Goal: Task Accomplishment & Management: Use online tool/utility

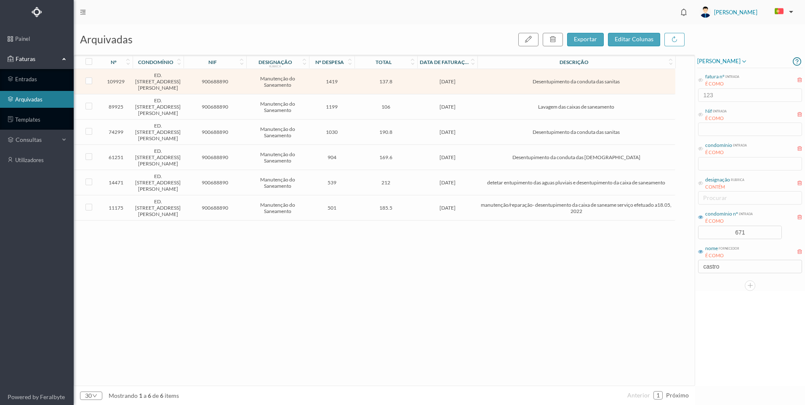
click at [546, 290] on div "109929 ED. [GEOGRAPHIC_DATA][PERSON_NAME], 18 900688890 Manutenção do Saneament…" at bounding box center [374, 227] width 601 height 317
click at [712, 232] on input "671" at bounding box center [739, 232] width 83 height 13
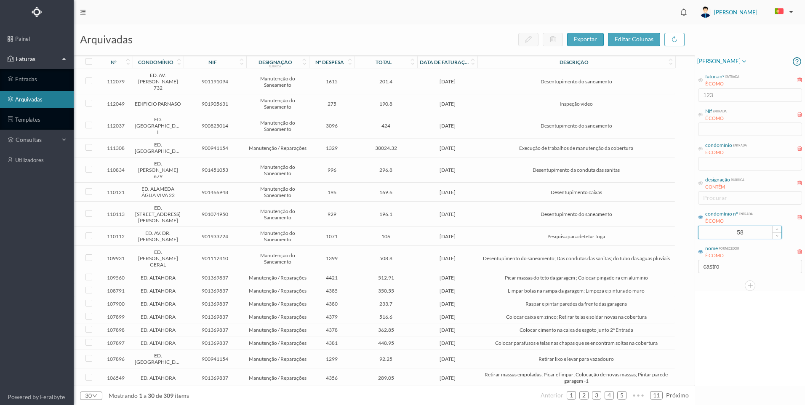
type input "5"
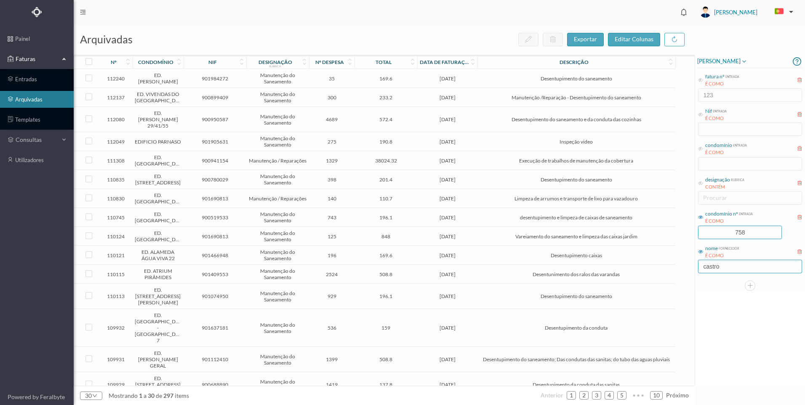
type input "758"
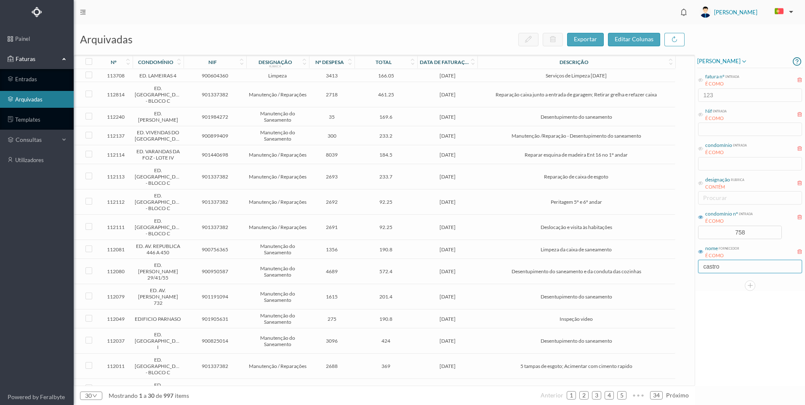
drag, startPoint x: 713, startPoint y: 267, endPoint x: 690, endPoint y: 263, distance: 23.9
click at [690, 263] on div "arquivadas exportar editar colunas nº condomínio nif designação rubrica nº desp…" at bounding box center [439, 214] width 731 height 381
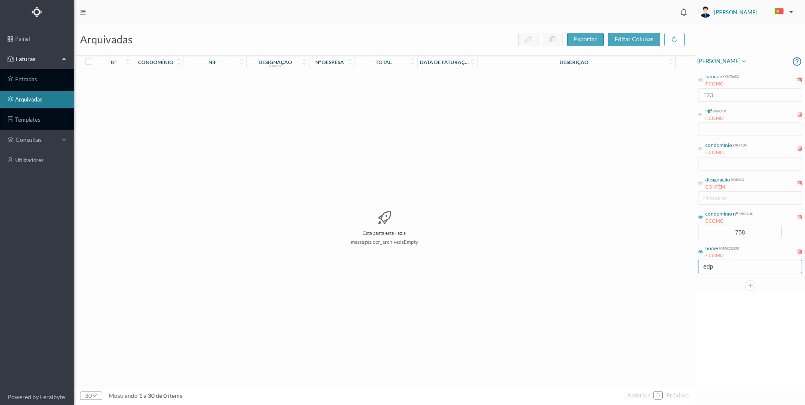
drag, startPoint x: 730, startPoint y: 266, endPoint x: 682, endPoint y: 268, distance: 47.6
click at [682, 268] on div "arquivadas exportar editar colunas nº condomínio nif designação rubrica nº desp…" at bounding box center [439, 214] width 731 height 381
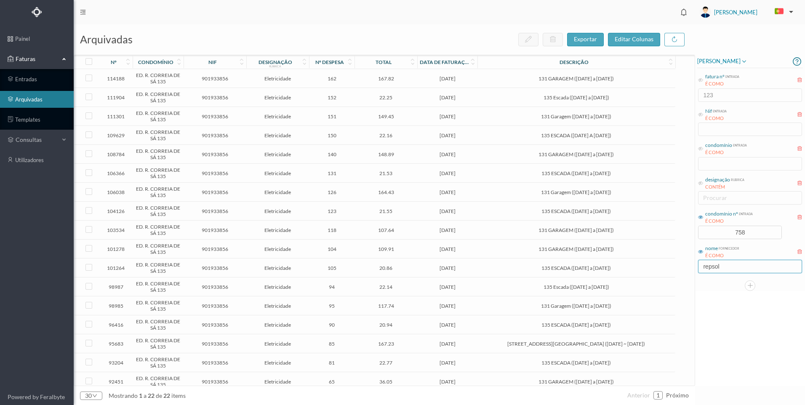
type input "repsol"
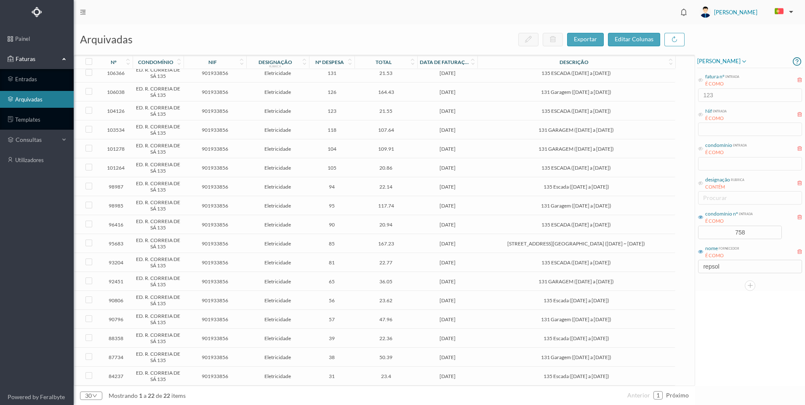
click at [680, 397] on span "próximo" at bounding box center [677, 395] width 23 height 7
click at [533, 356] on span "131 Garagem ([DATE] a [DATE])" at bounding box center [576, 357] width 193 height 6
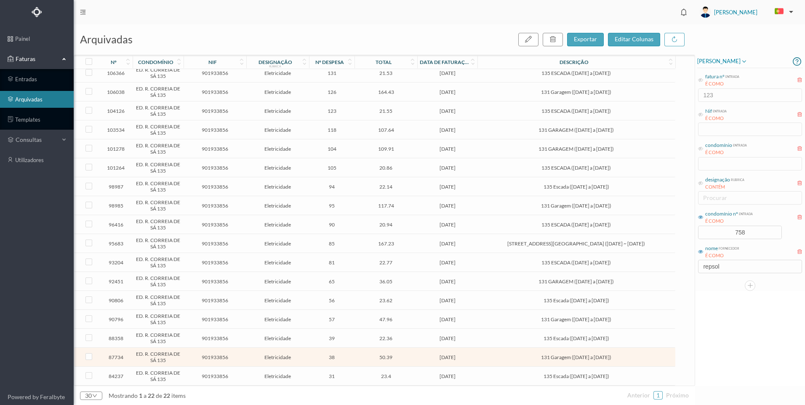
click at [499, 358] on span "131 Garagem ([DATE] a [DATE])" at bounding box center [576, 357] width 193 height 6
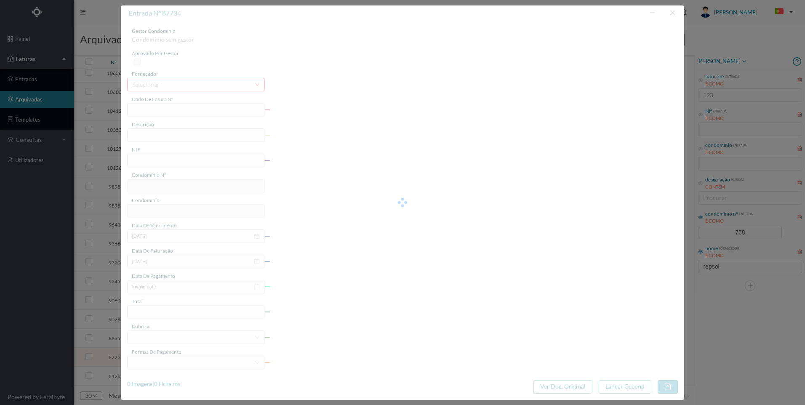
type input "FAC 0220762024/0053177220"
type input "131 Garagem ([DATE] a [DATE])"
type input "901933856"
type input "[DATE]"
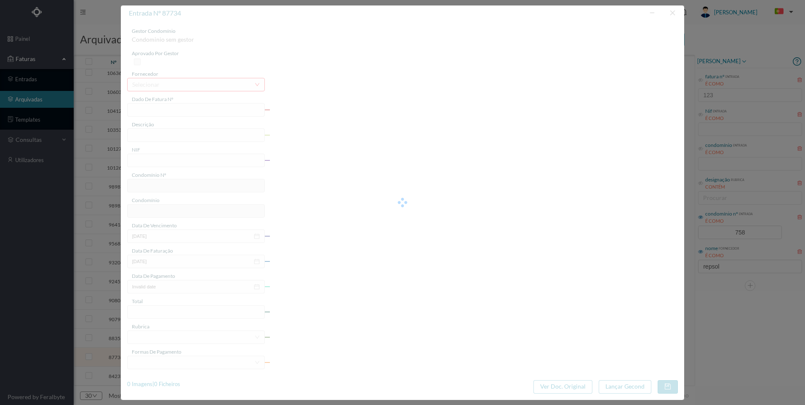
type input "[DATE]"
type input "50.39"
type input "758"
type input "ED. R. CORREIA DE SÁ 135"
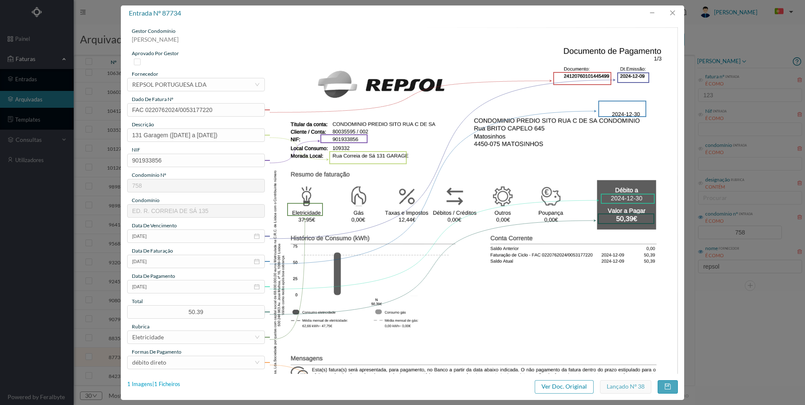
click at [167, 385] on div "1 Imagens | 1 Ficheiros" at bounding box center [153, 384] width 53 height 8
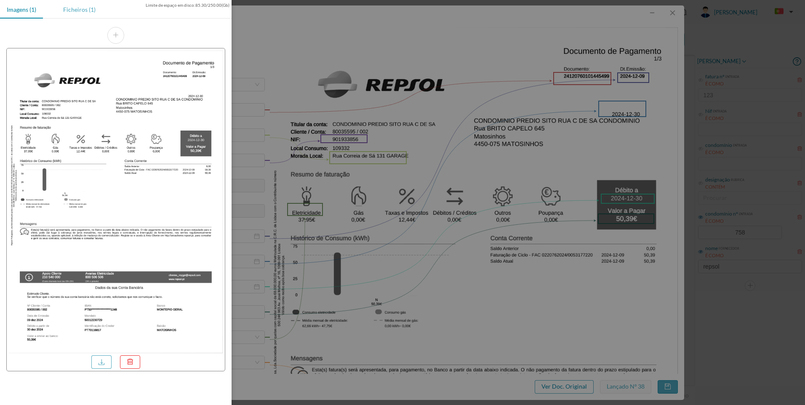
click at [83, 16] on div "Ficheiros (1)" at bounding box center [79, 9] width 46 height 19
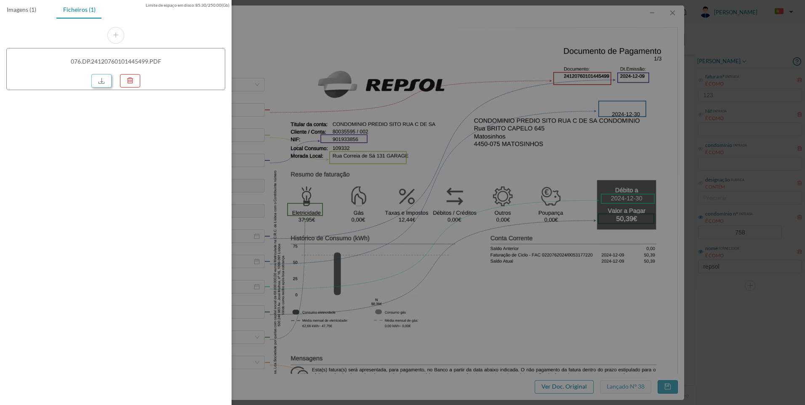
click at [100, 84] on link at bounding box center [101, 80] width 20 height 13
drag, startPoint x: 623, startPoint y: 77, endPoint x: 661, endPoint y: 20, distance: 69.0
click at [624, 76] on div at bounding box center [402, 202] width 805 height 405
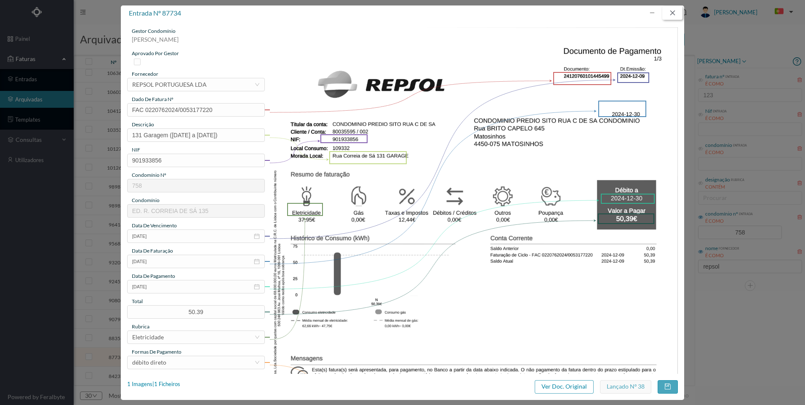
click at [673, 15] on button "button" at bounding box center [672, 12] width 20 height 13
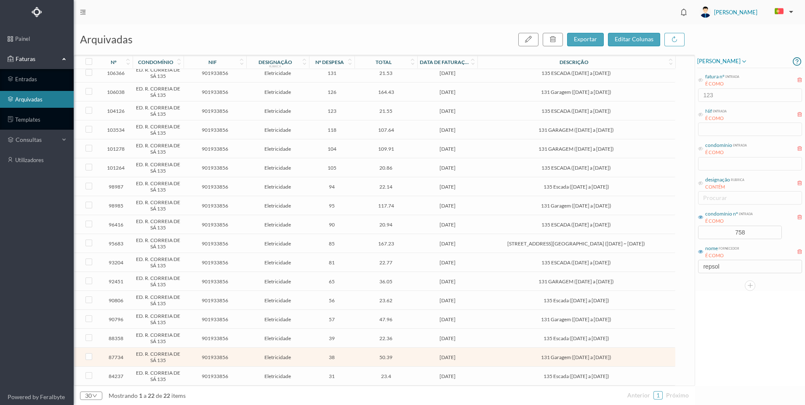
click at [414, 320] on span "47.96" at bounding box center [386, 319] width 59 height 6
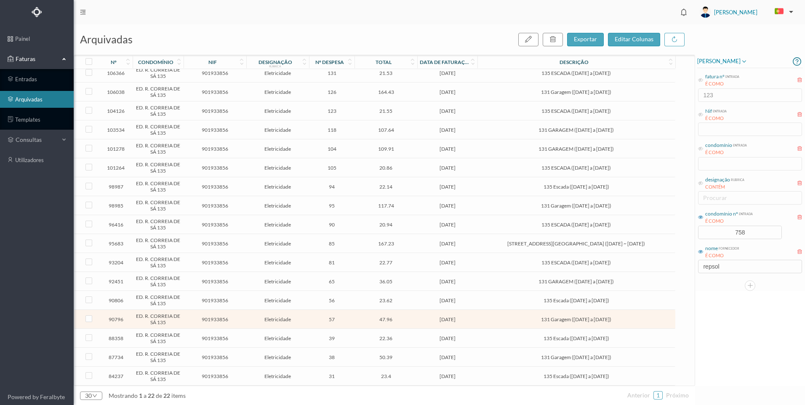
click at [414, 320] on span "47.96" at bounding box center [386, 319] width 59 height 6
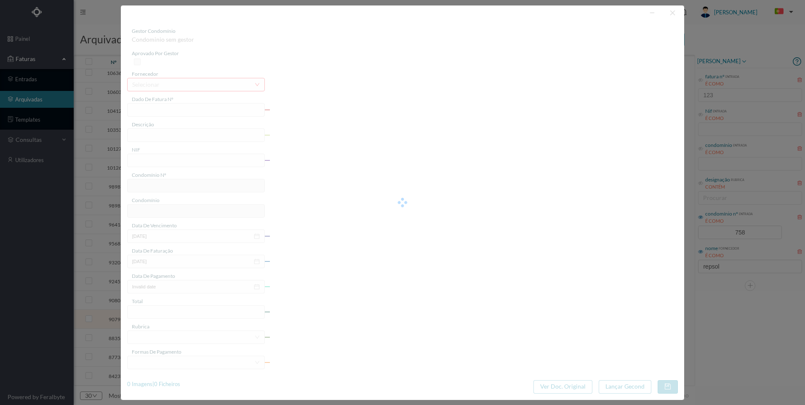
type input "FAC 0220762025/0053001075"
type input "131 Garagem ([DATE] a [DATE])"
type input "901933856"
type input "[DATE]"
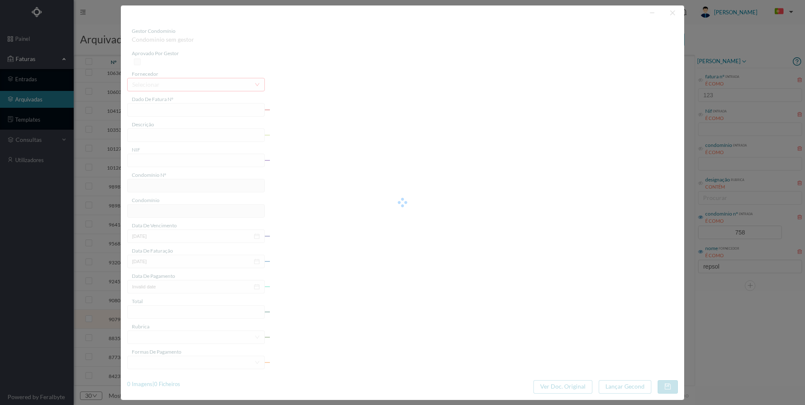
type input "[DATE]"
type input "47.96"
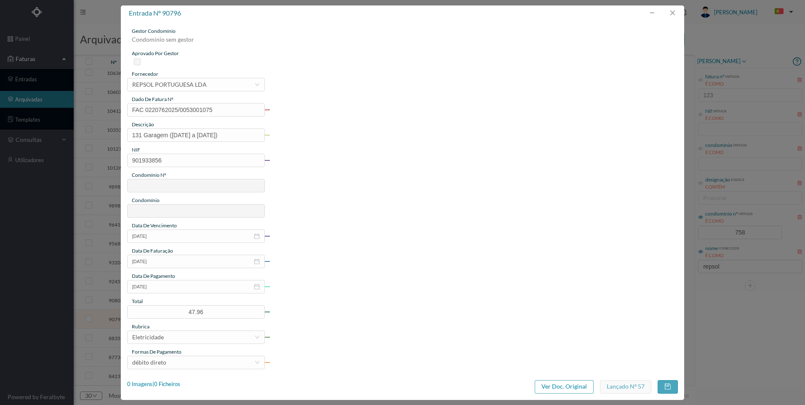
type input "758"
type input "ED. R. CORREIA DE SÁ 135"
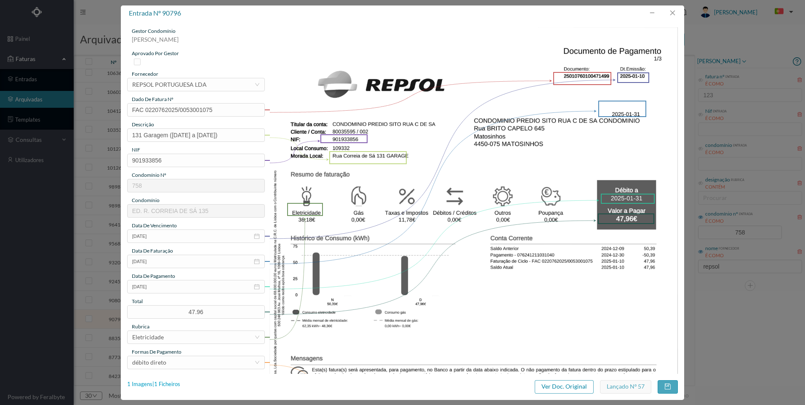
click at [169, 382] on div "1 Imagens | 1 Ficheiros" at bounding box center [153, 384] width 53 height 8
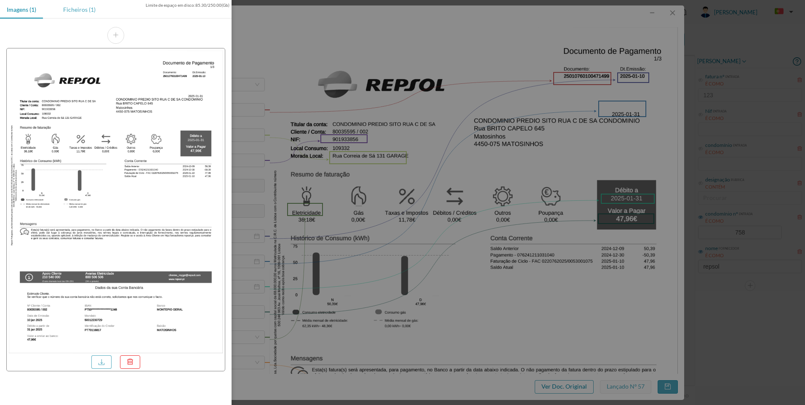
click at [88, 9] on div "Ficheiros (1)" at bounding box center [79, 9] width 46 height 19
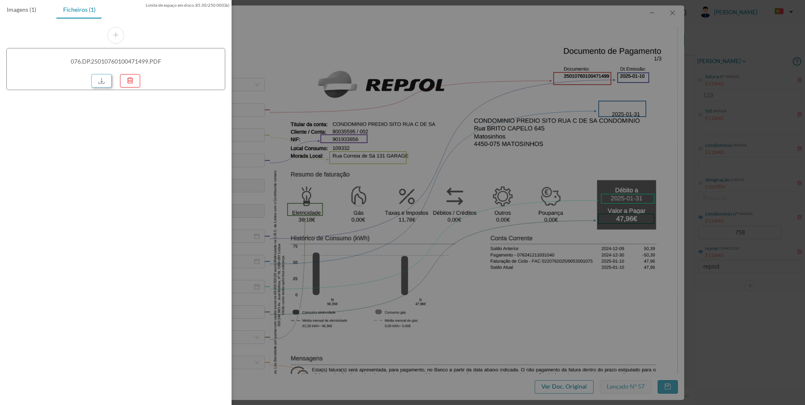
click at [107, 77] on link at bounding box center [101, 80] width 20 height 13
drag, startPoint x: 435, startPoint y: 120, endPoint x: 661, endPoint y: 54, distance: 234.7
click at [436, 120] on div at bounding box center [402, 202] width 805 height 405
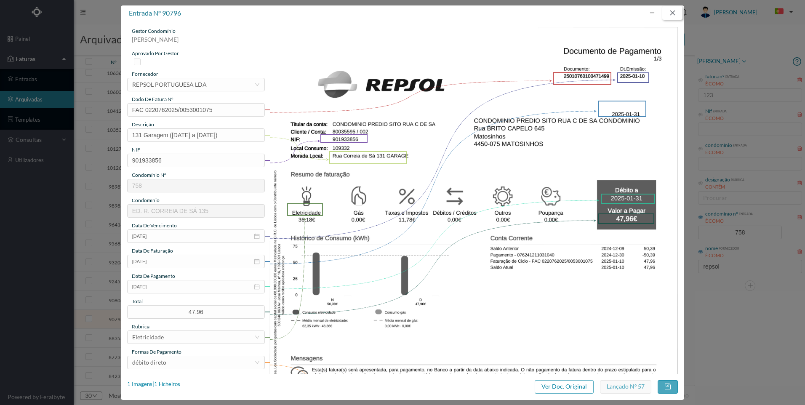
click at [669, 13] on button "button" at bounding box center [672, 12] width 20 height 13
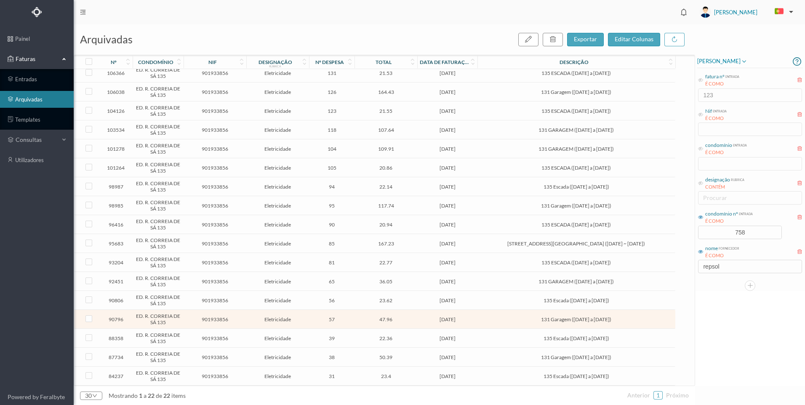
click at [541, 280] on span "131 GARAGEM ([DATE] a [DATE])" at bounding box center [576, 281] width 193 height 6
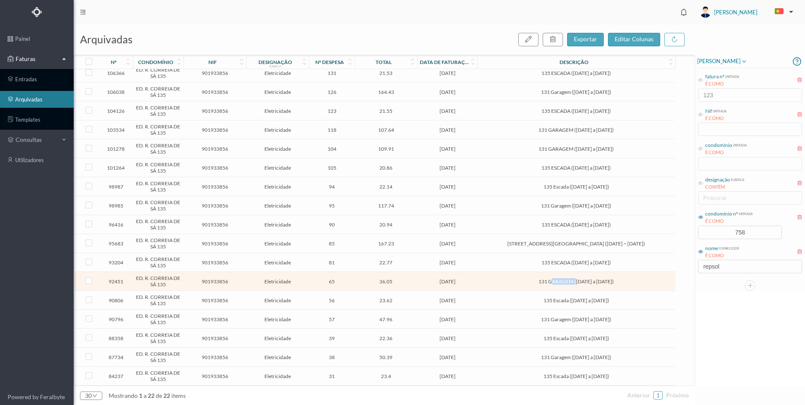
click at [541, 280] on span "131 GARAGEM ([DATE] a [DATE])" at bounding box center [576, 281] width 193 height 6
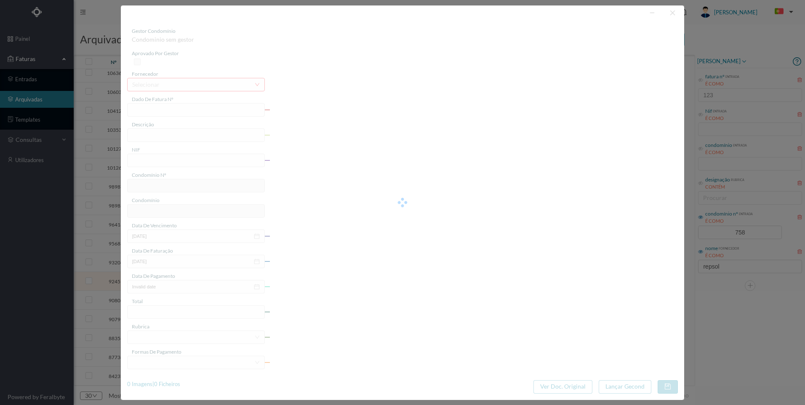
type input "FAC 0220762025/0053051441"
type input "131 GARAGEM ([DATE] a [DATE])"
type input "901933856"
type input "[DATE]"
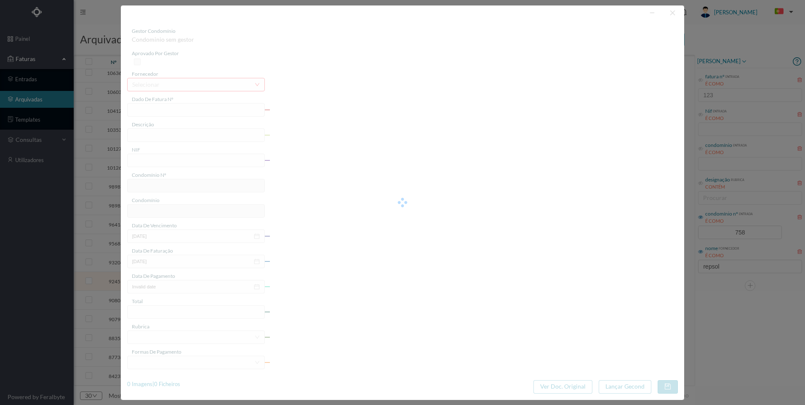
type input "[DATE]"
type input "36.05"
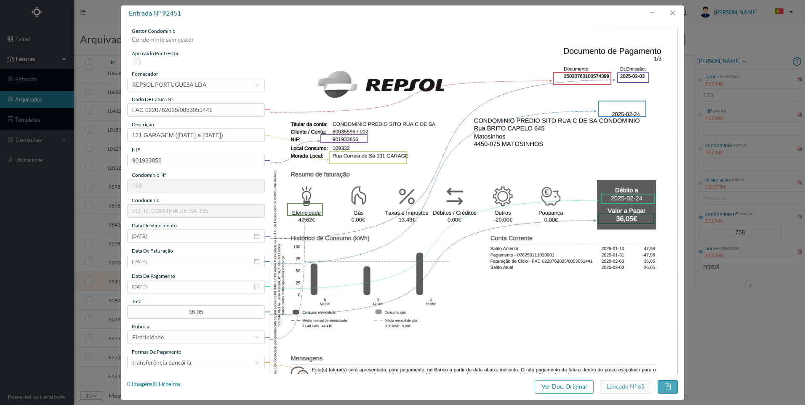
type input "758"
type input "ED. R. CORREIA DE SÁ 135"
click at [166, 389] on div "1 Imagens | 1 Ficheiros" at bounding box center [153, 386] width 53 height 13
drag, startPoint x: 166, startPoint y: 389, endPoint x: 165, endPoint y: 382, distance: 6.7
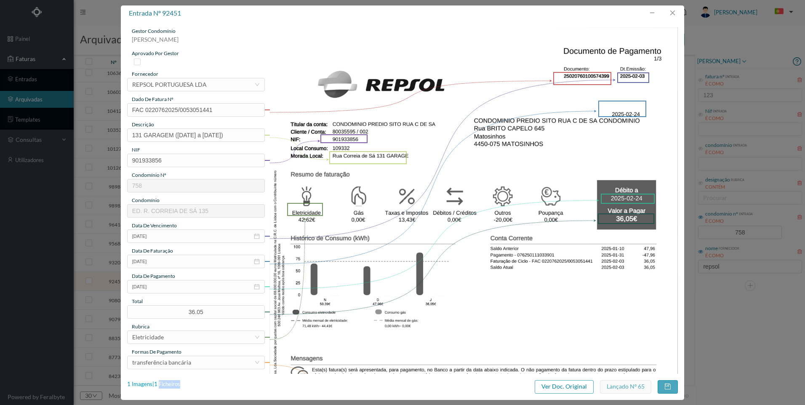
click at [165, 382] on div "1 Imagens | 1 Ficheiros" at bounding box center [153, 384] width 53 height 8
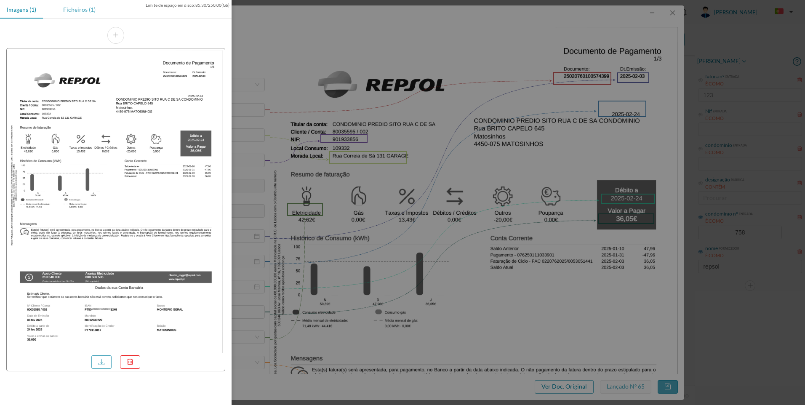
click at [76, 13] on div "Ficheiros (1)" at bounding box center [79, 9] width 46 height 19
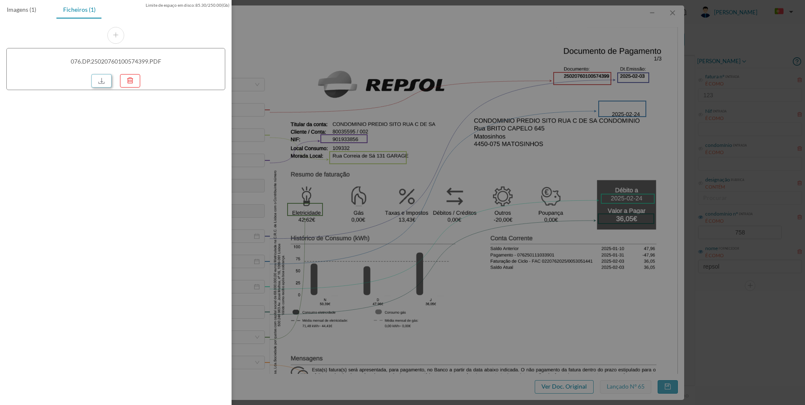
click at [101, 82] on link at bounding box center [101, 80] width 20 height 13
drag, startPoint x: 623, startPoint y: 92, endPoint x: 657, endPoint y: 91, distance: 33.7
click at [627, 94] on div at bounding box center [402, 202] width 805 height 405
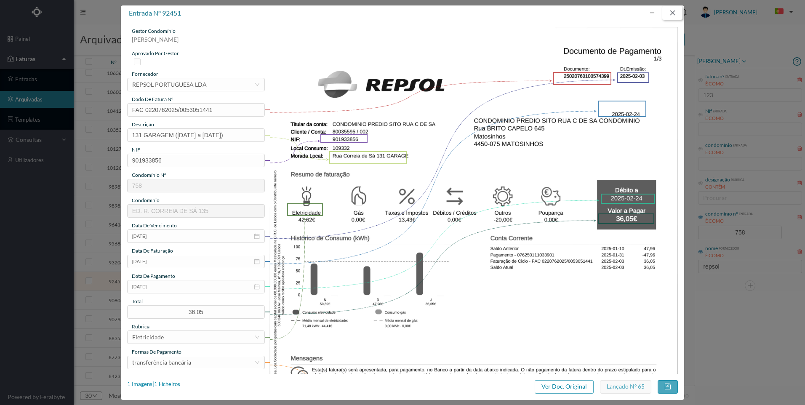
click at [675, 10] on button "button" at bounding box center [672, 12] width 20 height 13
click at [675, 10] on header "[PERSON_NAME]" at bounding box center [439, 12] width 731 height 24
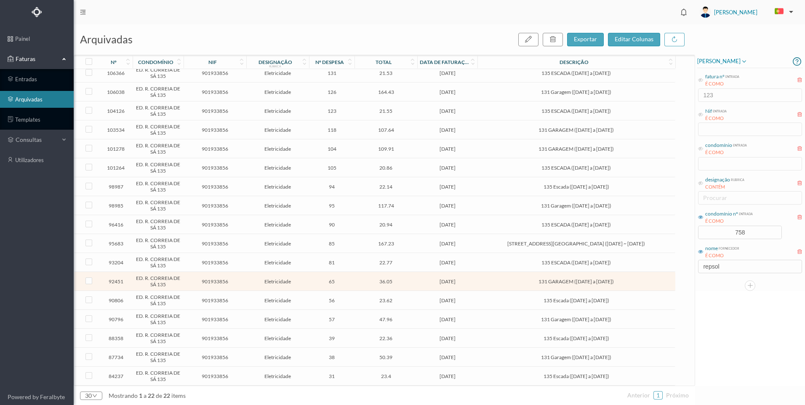
click at [559, 244] on span "[STREET_ADDRESS][GEOGRAPHIC_DATA] ([DATE] ~ [DATE])" at bounding box center [576, 243] width 193 height 6
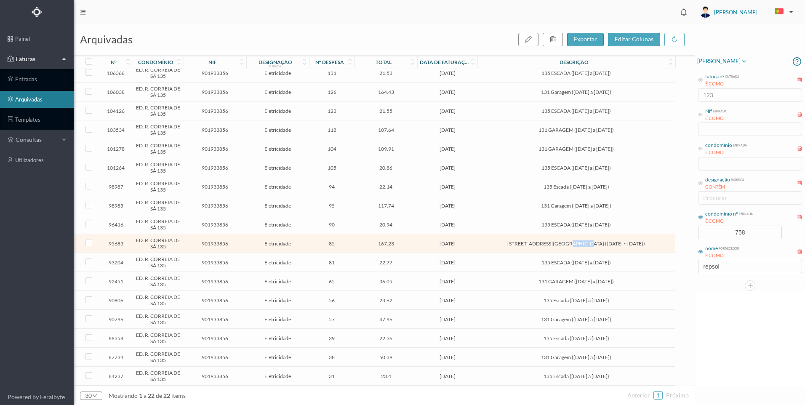
click at [559, 244] on span "[STREET_ADDRESS][GEOGRAPHIC_DATA] ([DATE] ~ [DATE])" at bounding box center [576, 243] width 193 height 6
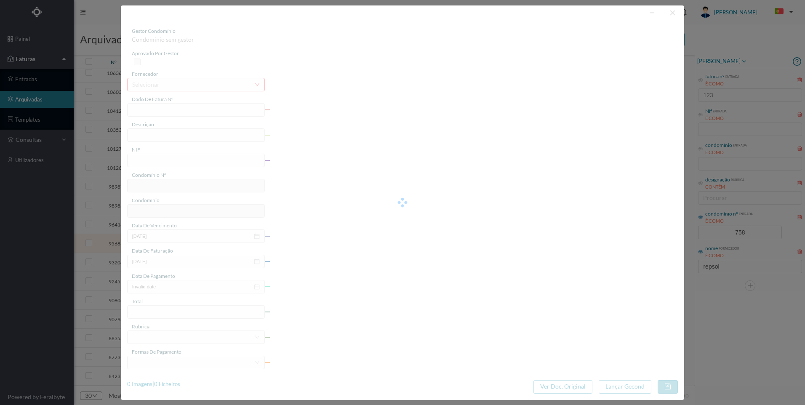
type input "FAC 0220762025/0053086666"
type input "[STREET_ADDRESS][GEOGRAPHIC_DATA] ([DATE] ~ [DATE])"
type input "901933856"
type input "[DATE]"
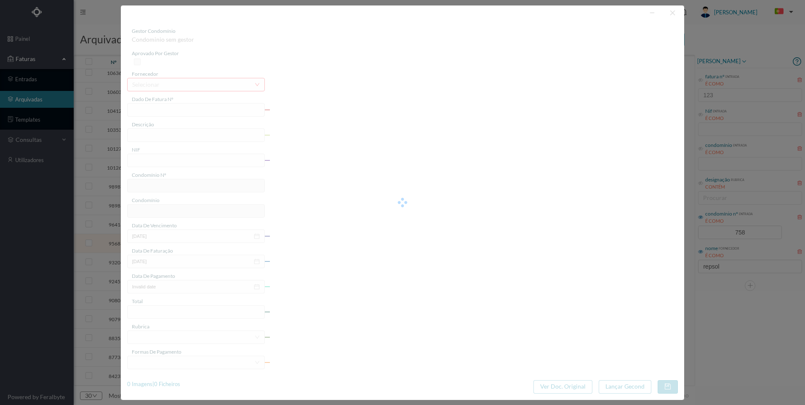
type input "[DATE]"
type input "167.23"
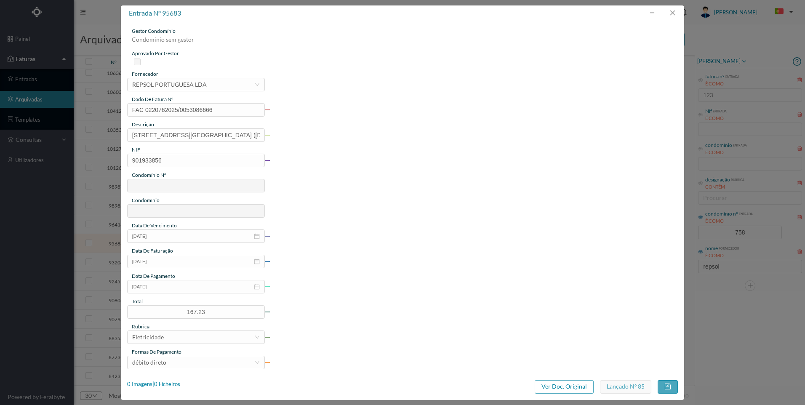
type input "758"
type input "ED. R. CORREIA DE SÁ 135"
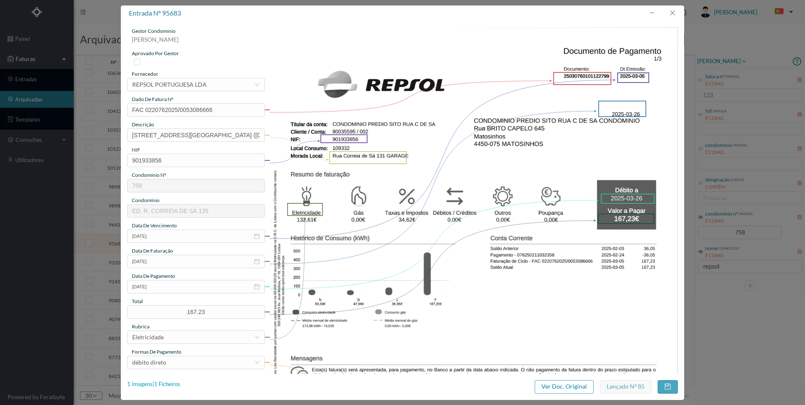
click at [174, 384] on div "1 Imagens | 1 Ficheiros" at bounding box center [153, 384] width 53 height 8
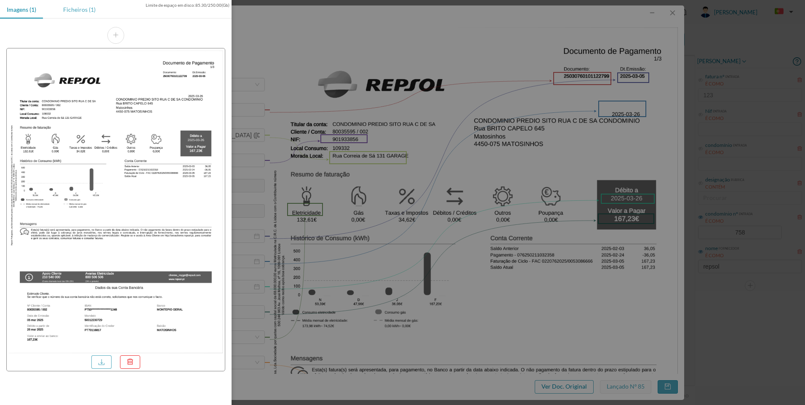
click at [82, 14] on div "Ficheiros (1)" at bounding box center [79, 9] width 46 height 19
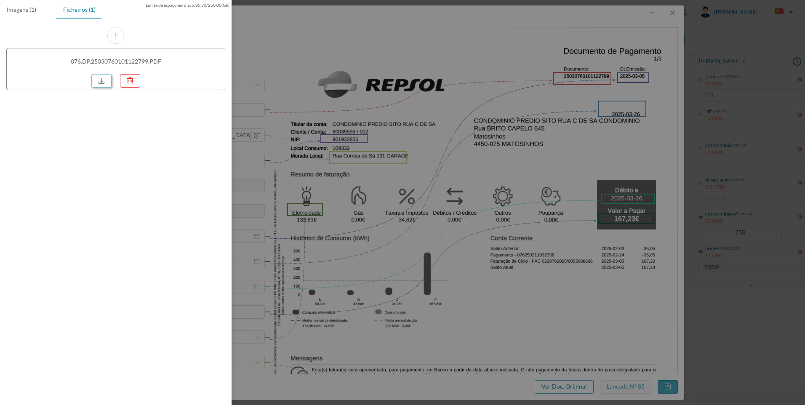
click at [108, 80] on link at bounding box center [101, 80] width 20 height 13
click at [682, 35] on div at bounding box center [402, 202] width 805 height 405
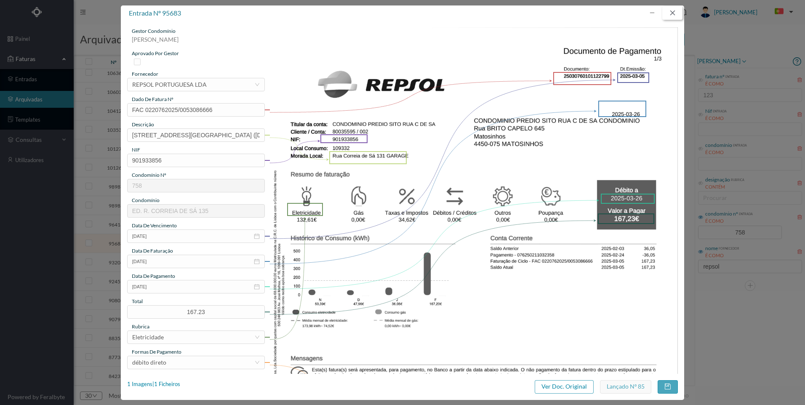
click at [675, 14] on button "button" at bounding box center [672, 12] width 20 height 13
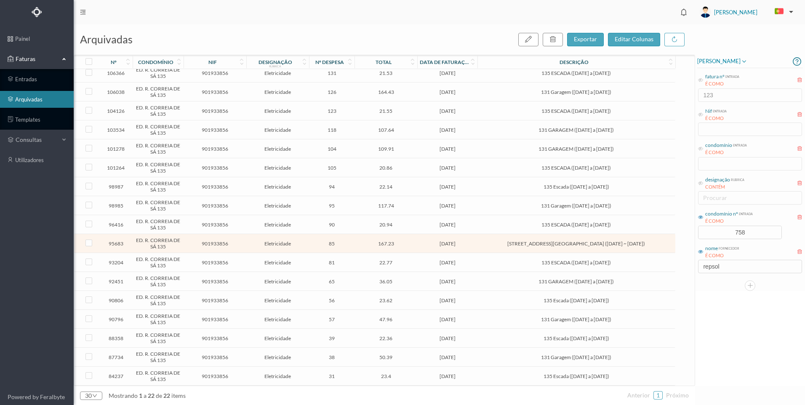
click at [541, 210] on td "131 Garagem ([DATE] a [DATE])" at bounding box center [575, 205] width 197 height 19
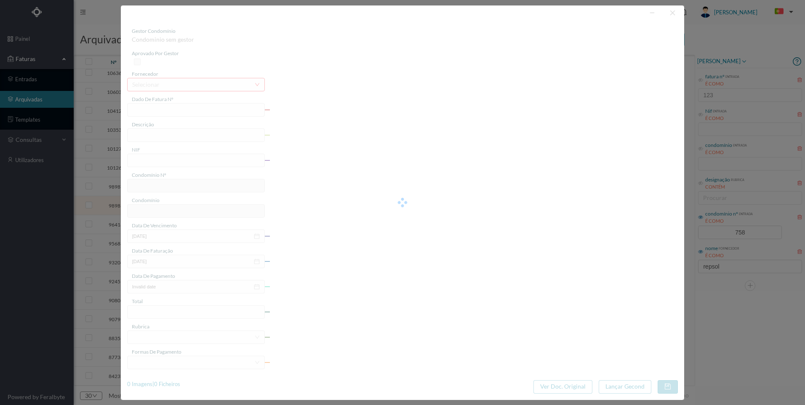
type input "FAC 0220762025/0053140030"
type input "131 Garagem ([DATE] a [DATE])"
type input "901933856"
type input "[DATE]"
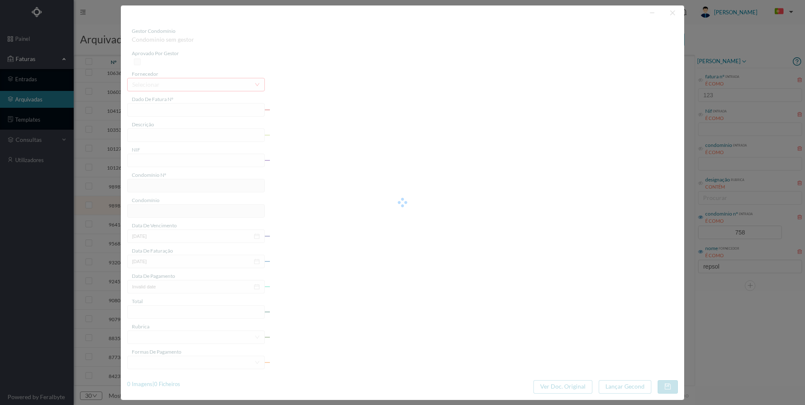
type input "[DATE]"
type input "117.74"
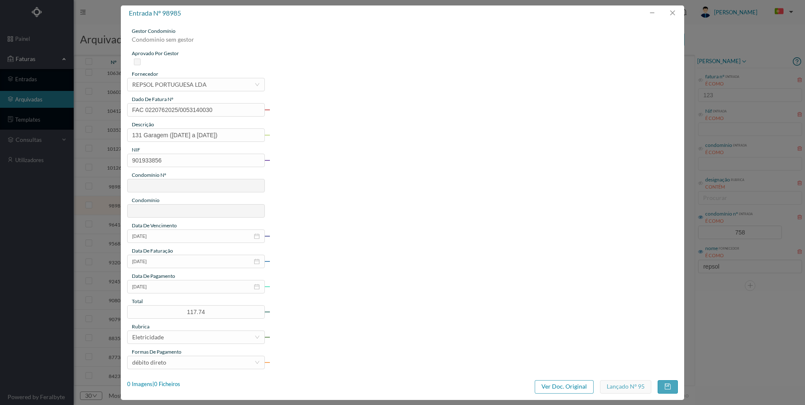
type input "758"
type input "ED. R. CORREIA DE SÁ 135"
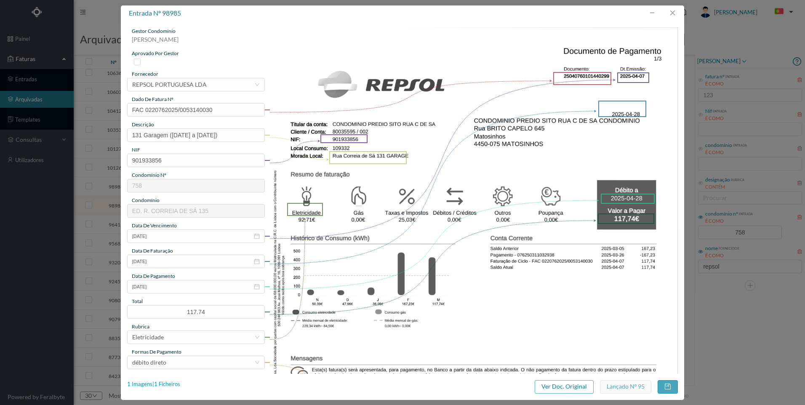
click at [166, 386] on div "1 Imagens | 1 Ficheiros" at bounding box center [153, 384] width 53 height 8
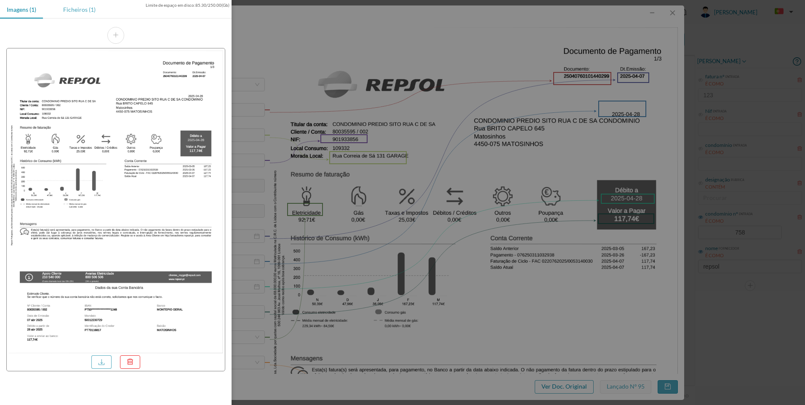
click at [64, 8] on div "Ficheiros (1)" at bounding box center [79, 9] width 46 height 19
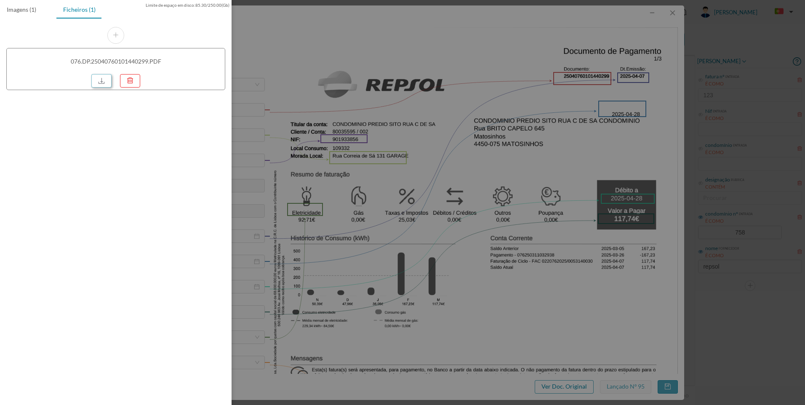
click at [106, 82] on link at bounding box center [101, 80] width 20 height 13
click at [645, 68] on div at bounding box center [402, 202] width 805 height 405
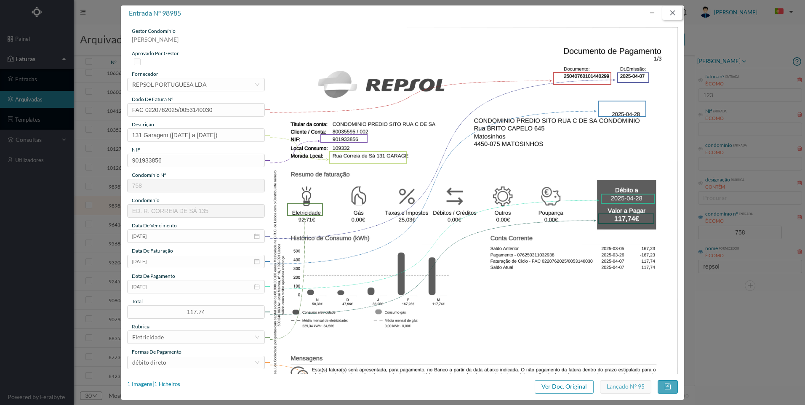
click at [671, 13] on button "button" at bounding box center [672, 12] width 20 height 13
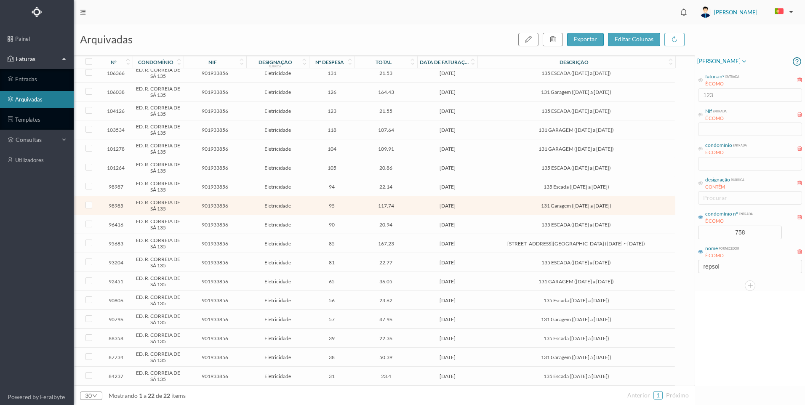
click at [549, 149] on span "131 GARAGEM ([DATE] a [DATE])" at bounding box center [576, 149] width 193 height 6
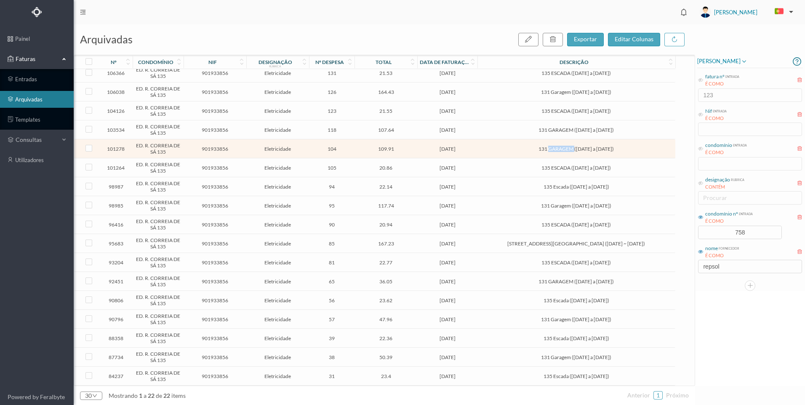
click at [549, 149] on span "131 GARAGEM ([DATE] a [DATE])" at bounding box center [576, 149] width 193 height 6
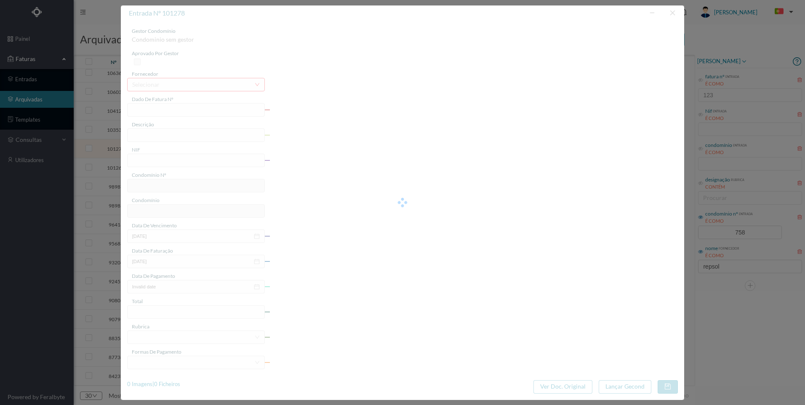
type input "FAC 0220762025/0053183083"
type input "131 GARAGEM ([DATE] a [DATE])"
type input "901933856"
type input "[DATE]"
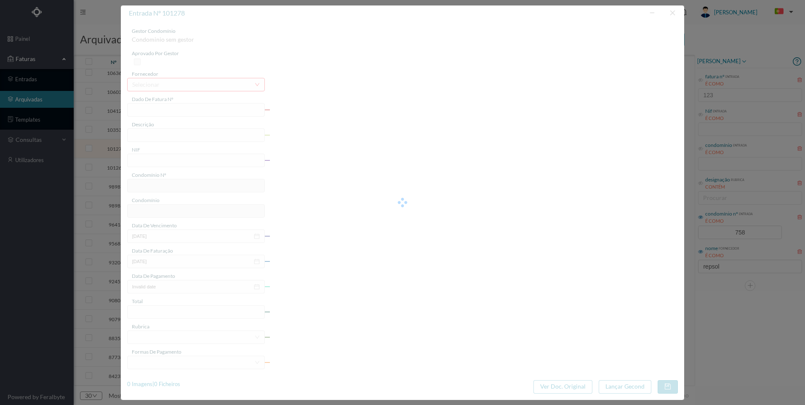
type input "[DATE]"
type input "109.91"
type input "758"
type input "ED. R. CORREIA DE SÁ 135"
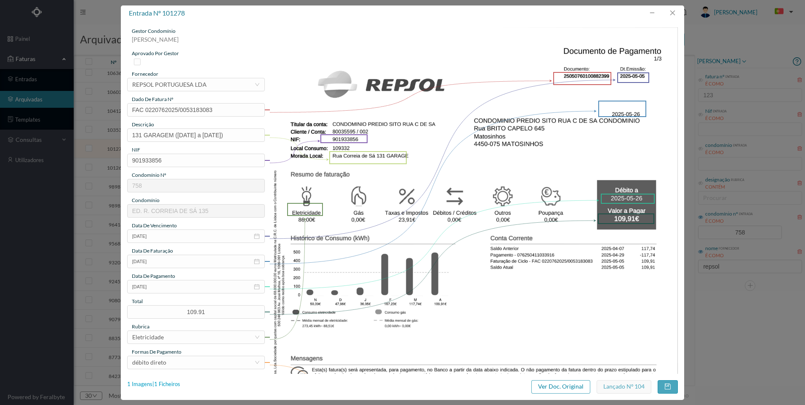
click at [168, 386] on div "1 Imagens | 1 Ficheiros" at bounding box center [153, 384] width 53 height 8
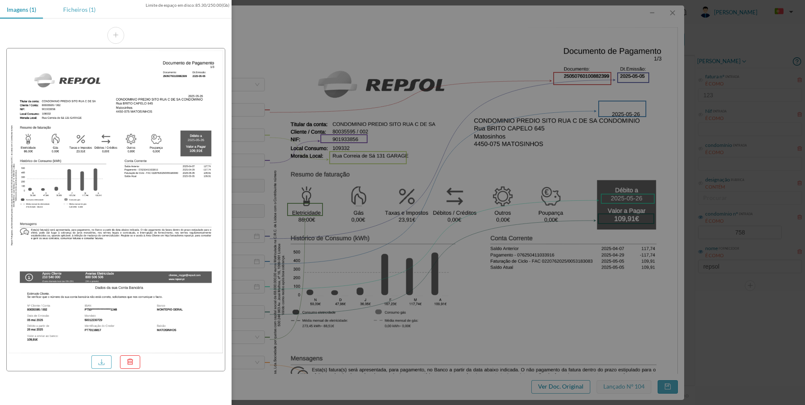
click at [88, 8] on div "Ficheiros (1)" at bounding box center [79, 9] width 46 height 19
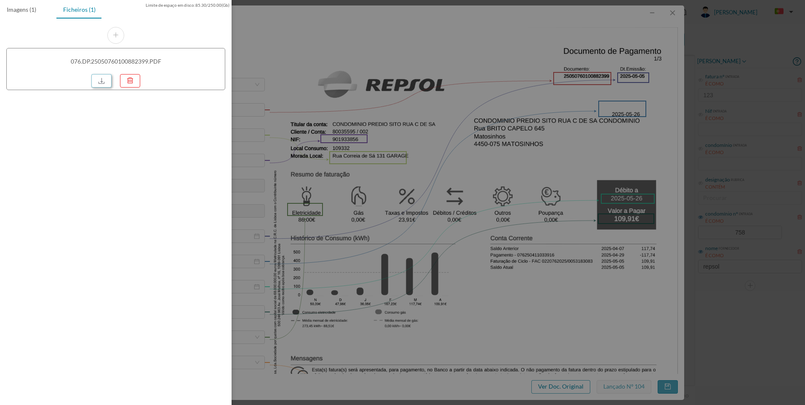
click at [102, 82] on link at bounding box center [101, 80] width 20 height 13
drag, startPoint x: 506, startPoint y: 82, endPoint x: 557, endPoint y: 75, distance: 51.7
click at [507, 81] on div at bounding box center [402, 202] width 805 height 405
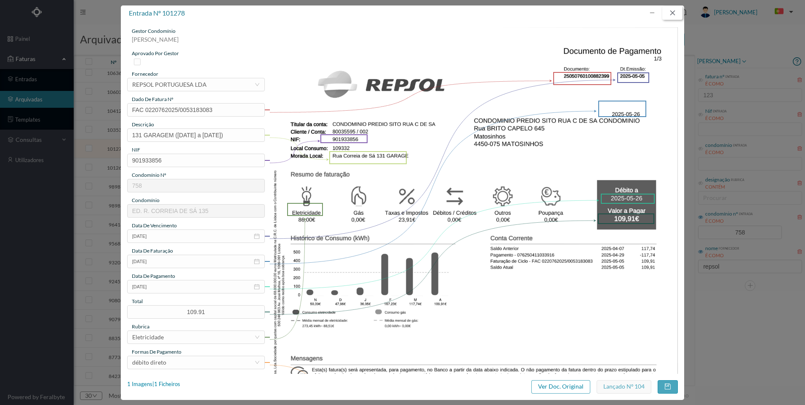
click at [676, 8] on button "button" at bounding box center [672, 12] width 20 height 13
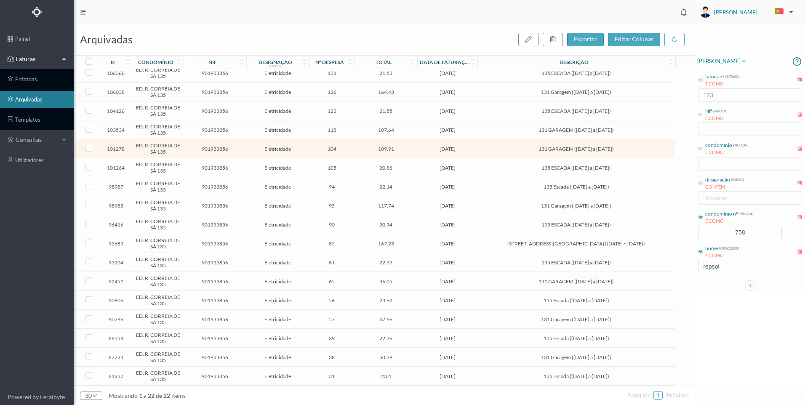
click at [550, 133] on td "131 GARAGEM ([DATE] a [DATE])" at bounding box center [575, 129] width 197 height 19
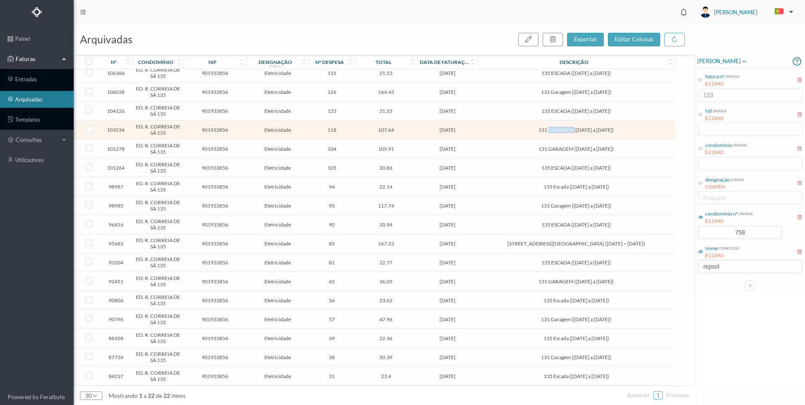
click at [550, 133] on td "131 GARAGEM ([DATE] a [DATE])" at bounding box center [575, 129] width 197 height 19
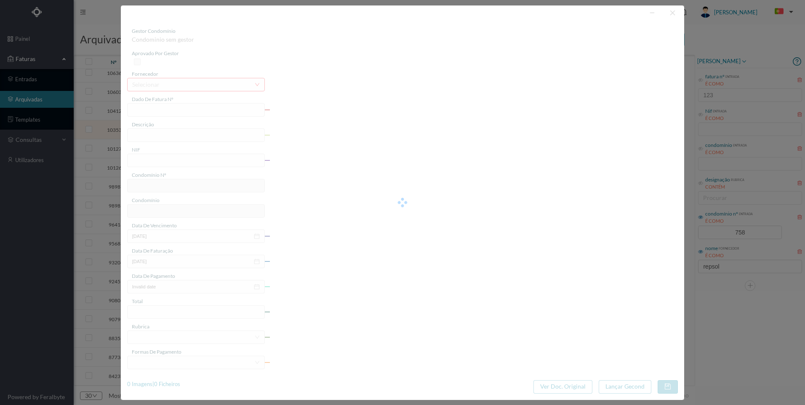
type input "FAC 0200762025/0045059647"
type input "131 GARAGEM ([DATE] a [DATE])"
type input "901933856"
type input "[DATE]"
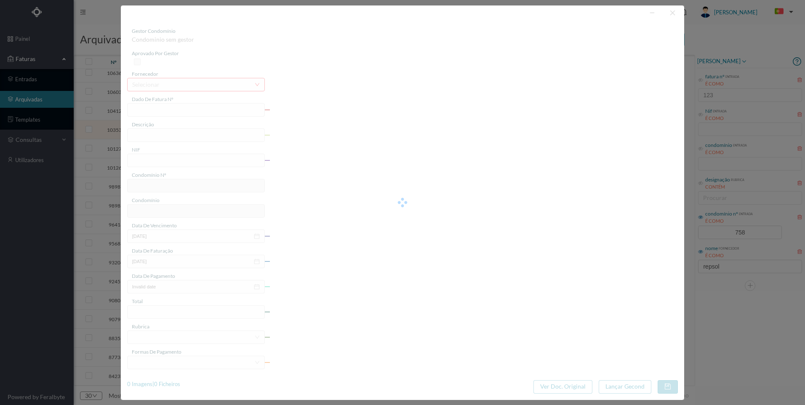
type input "[DATE]"
type input "107.64"
type input "758"
type input "ED. R. CORREIA DE SÁ 135"
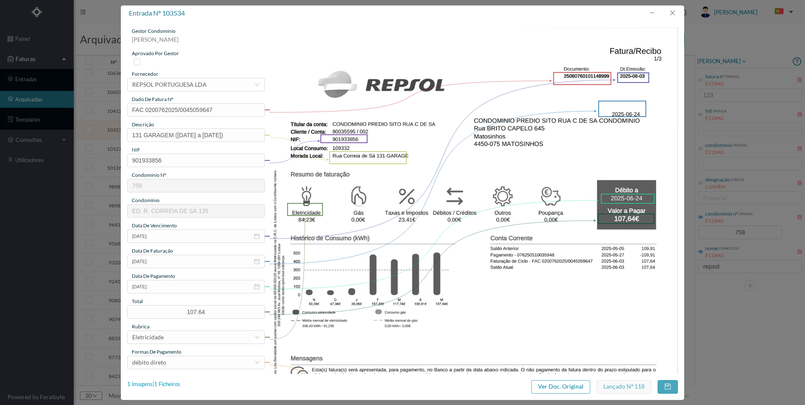
click at [171, 386] on div "1 Imagens | 1 Ficheiros" at bounding box center [153, 384] width 53 height 8
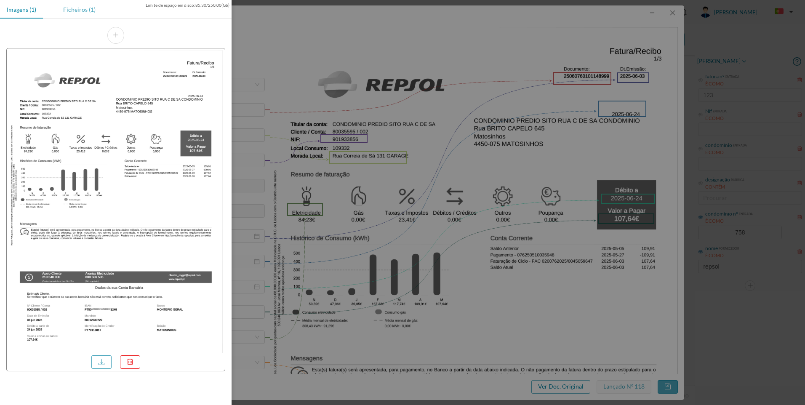
click at [84, 12] on div "Ficheiros (1)" at bounding box center [79, 9] width 46 height 19
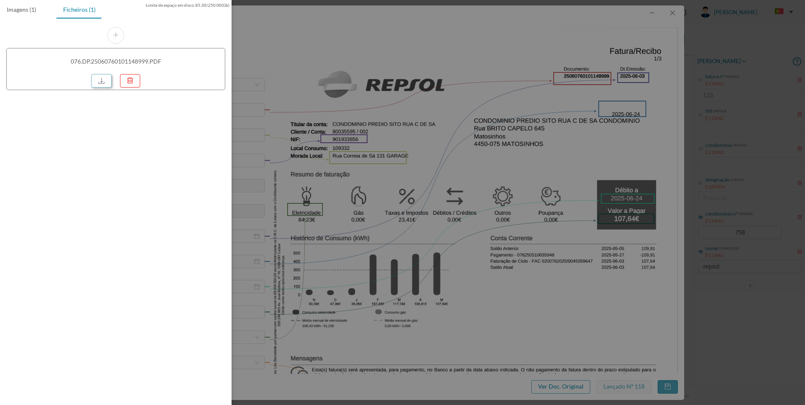
click at [104, 81] on link at bounding box center [101, 80] width 20 height 13
drag, startPoint x: 534, startPoint y: 125, endPoint x: 692, endPoint y: 42, distance: 178.5
click at [535, 125] on div at bounding box center [402, 202] width 805 height 405
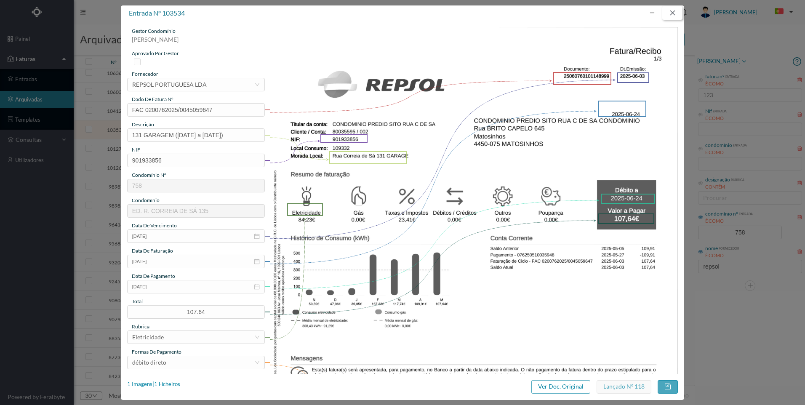
click at [676, 16] on button "button" at bounding box center [672, 12] width 20 height 13
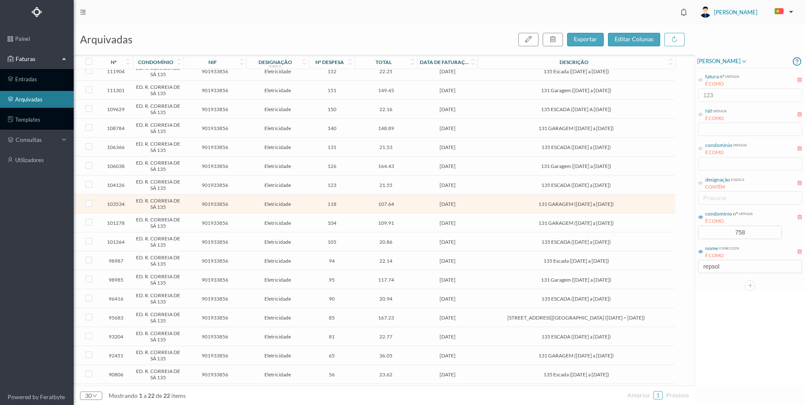
scroll to position [16, 0]
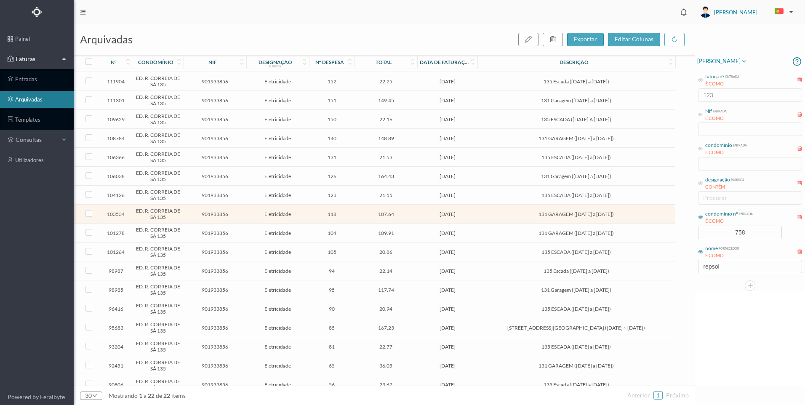
click at [541, 181] on td "131 Garagem ([DATE] a [DATE])" at bounding box center [575, 176] width 197 height 19
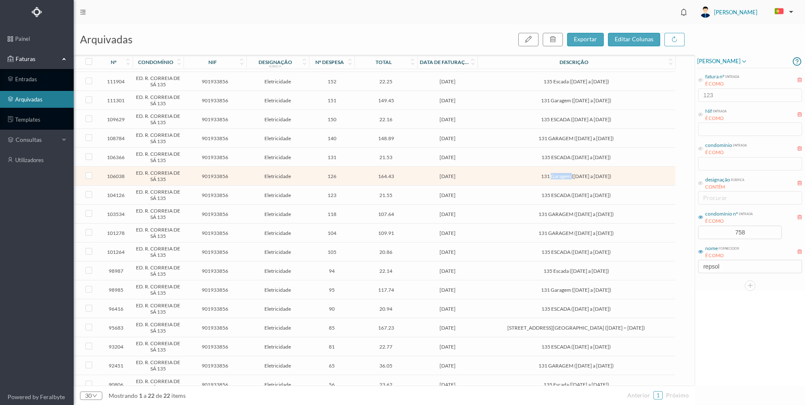
click at [541, 181] on td "131 Garagem ([DATE] a [DATE])" at bounding box center [575, 176] width 197 height 19
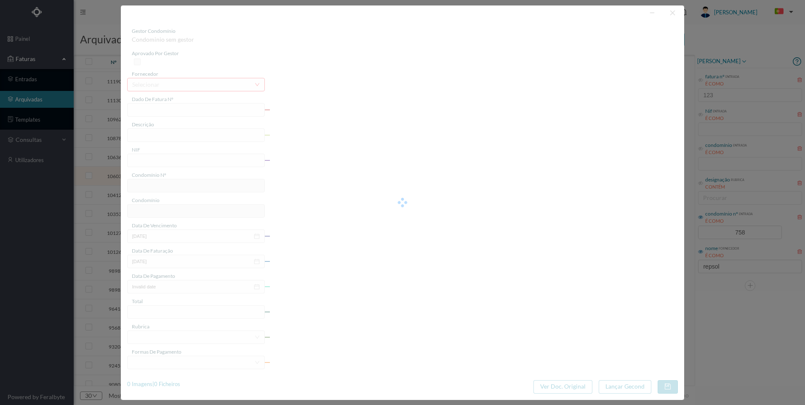
type input "FAC 0200762025/0045069342"
type input "131 Garagem ([DATE] a [DATE])"
type input "901933856"
type input "[DATE]"
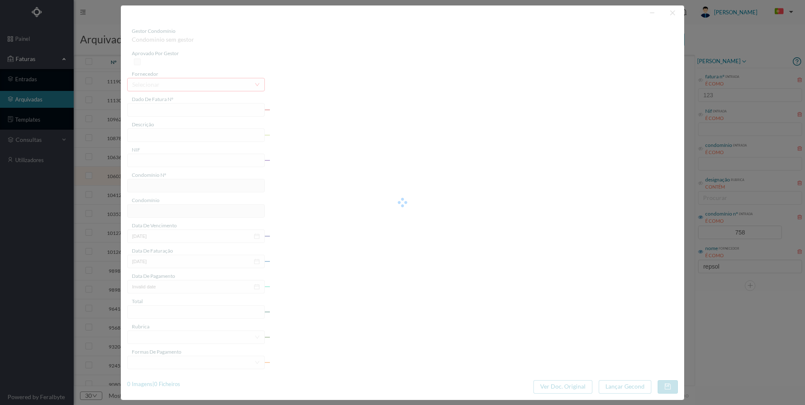
type input "[DATE]"
type input "164.43"
type input "758"
type input "ED. R. CORREIA DE SÁ 135"
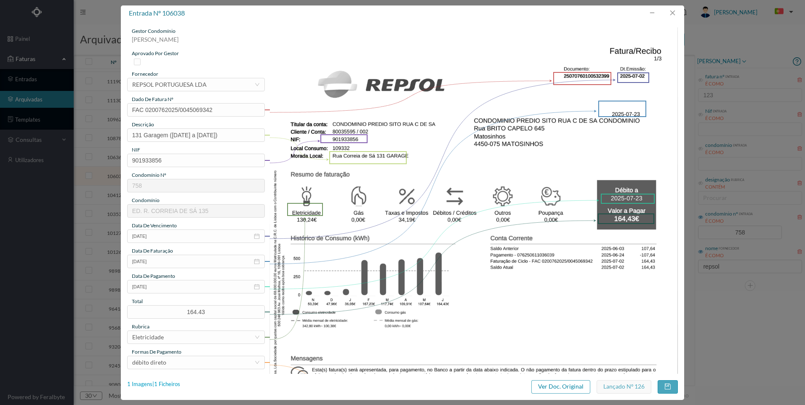
click at [162, 386] on div "1 Imagens | 1 Ficheiros" at bounding box center [153, 384] width 53 height 8
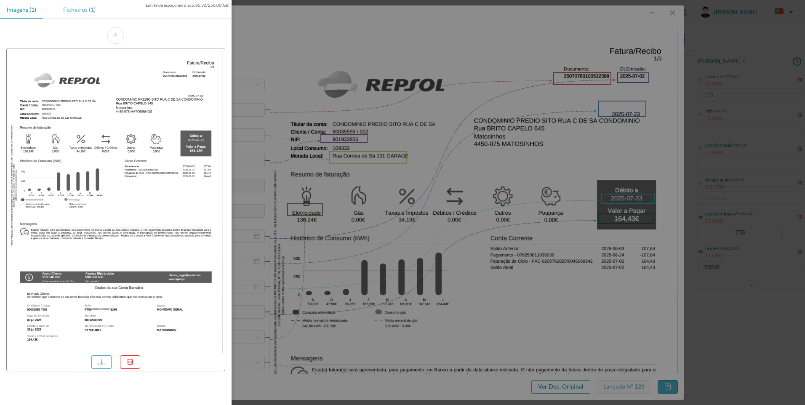
click at [88, 12] on div "Ficheiros (1)" at bounding box center [79, 9] width 46 height 19
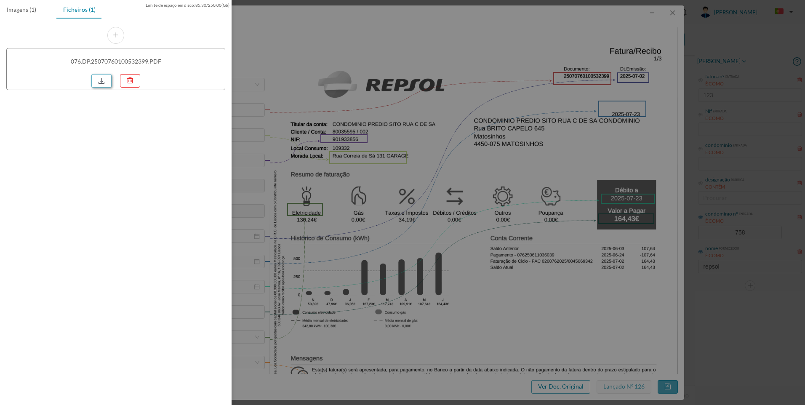
drag, startPoint x: 107, startPoint y: 93, endPoint x: 102, endPoint y: 84, distance: 9.6
click at [104, 88] on div "076.DP.25070760100532399.PDF" at bounding box center [116, 59] width 232 height 80
click at [102, 83] on link at bounding box center [101, 80] width 20 height 13
click at [677, 13] on div at bounding box center [402, 202] width 805 height 405
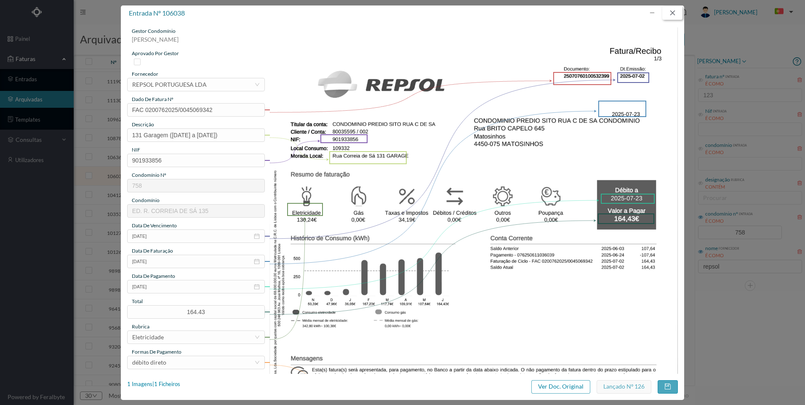
click at [679, 18] on button "button" at bounding box center [672, 12] width 20 height 13
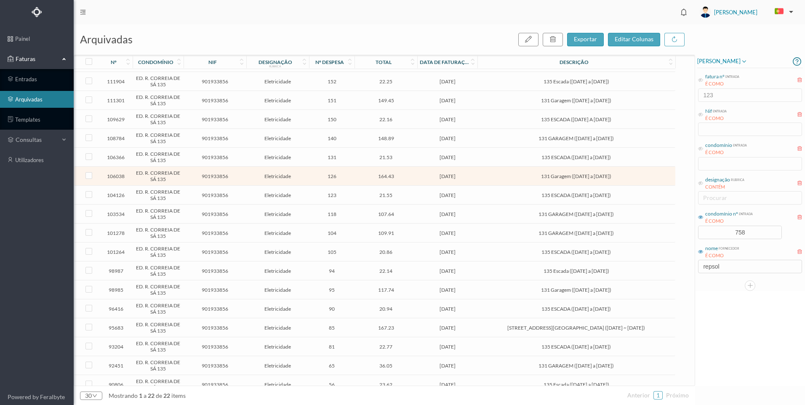
click at [506, 139] on span "131 GARAGEM ([DATE] a [DATE])" at bounding box center [576, 138] width 193 height 6
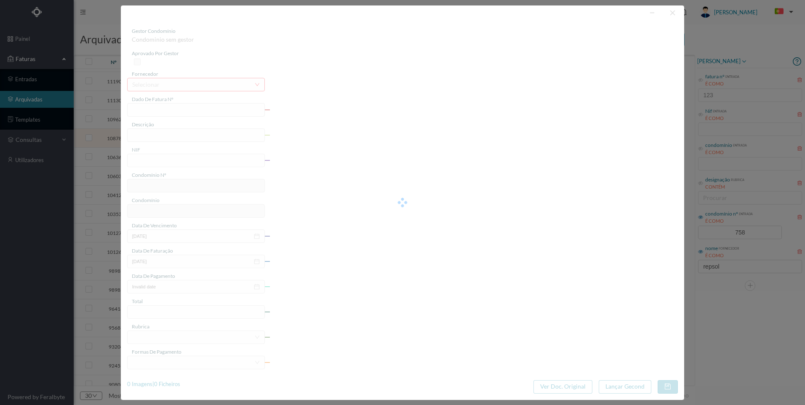
type input "FAC 0210762025/0049264873"
type input "131 GARAGEM ([DATE] a [DATE])"
type input "901933856"
type input "[DATE]"
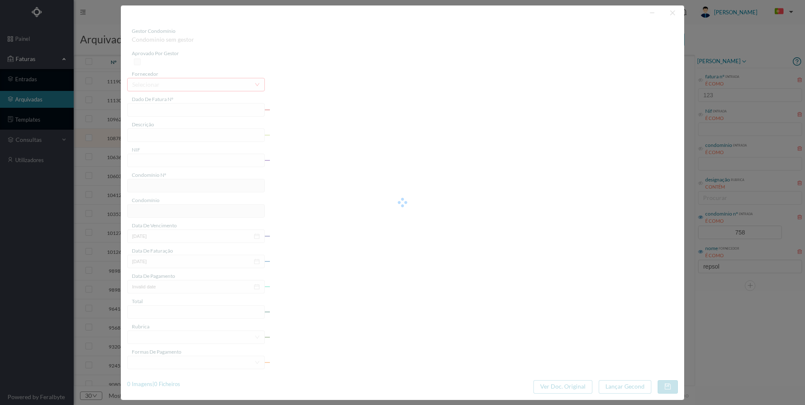
type input "[DATE]"
type input "148.89"
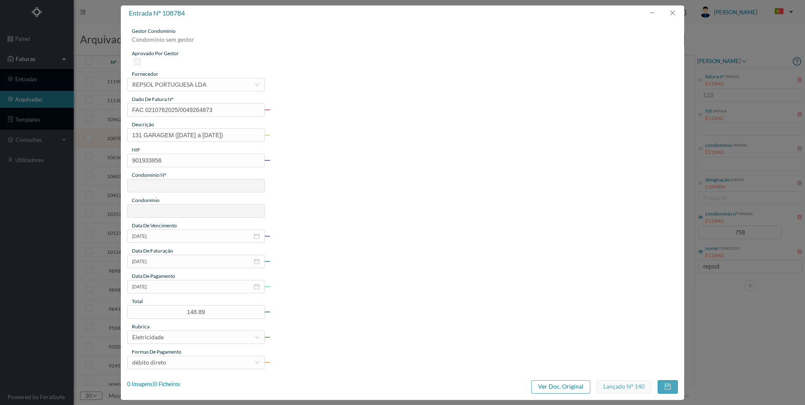
type input "758"
type input "ED. R. CORREIA DE SÁ 135"
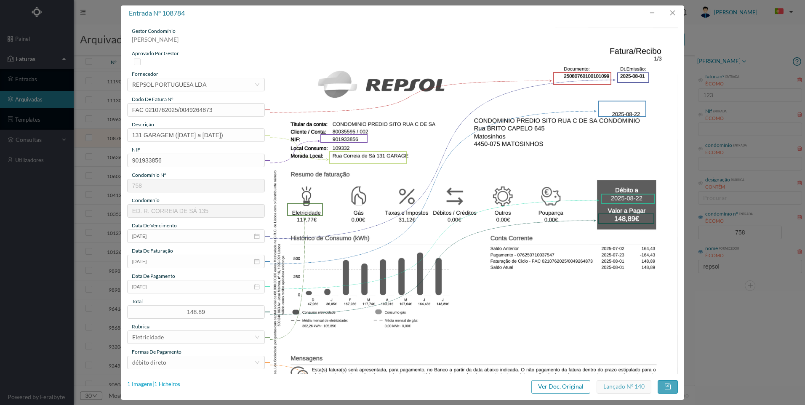
click at [174, 384] on div "1 Imagens | 1 Ficheiros" at bounding box center [153, 384] width 53 height 8
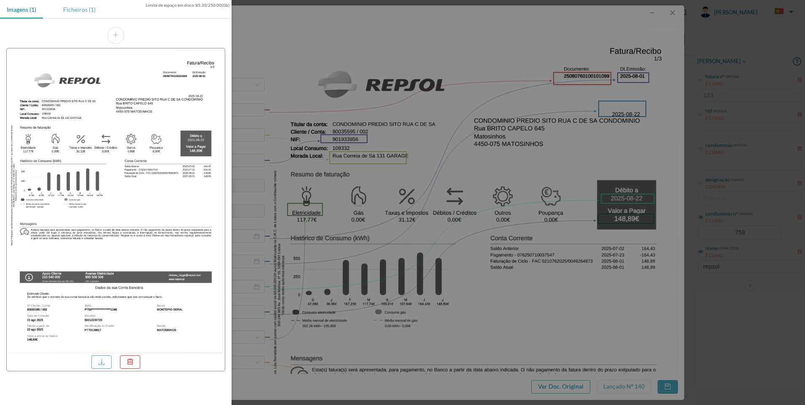
click at [88, 11] on div "Ficheiros (1)" at bounding box center [79, 9] width 46 height 19
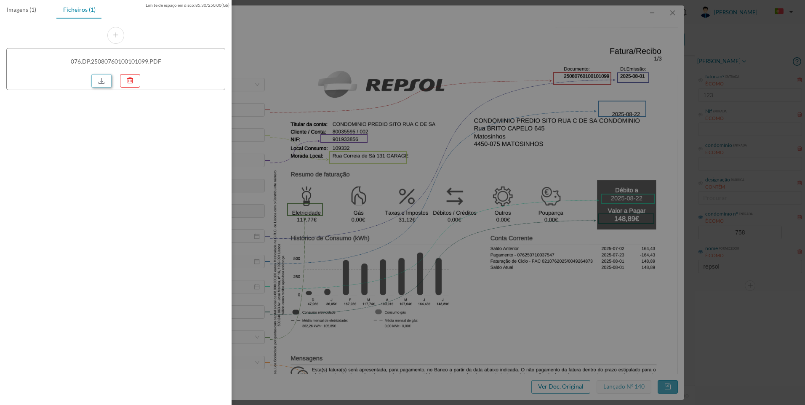
click at [106, 84] on link at bounding box center [101, 80] width 20 height 13
drag, startPoint x: 733, startPoint y: 69, endPoint x: 722, endPoint y: 61, distance: 13.6
click at [732, 69] on div at bounding box center [402, 202] width 805 height 405
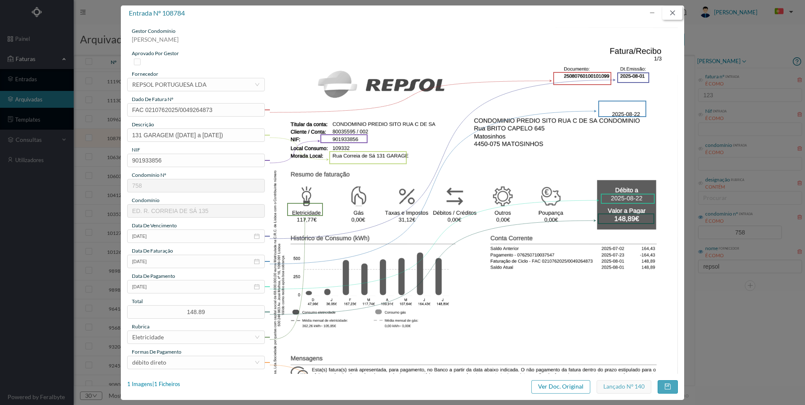
click at [676, 15] on button "button" at bounding box center [672, 12] width 20 height 13
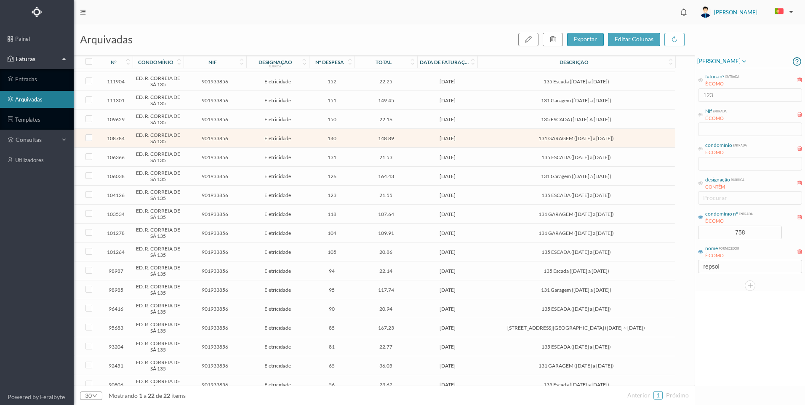
scroll to position [0, 0]
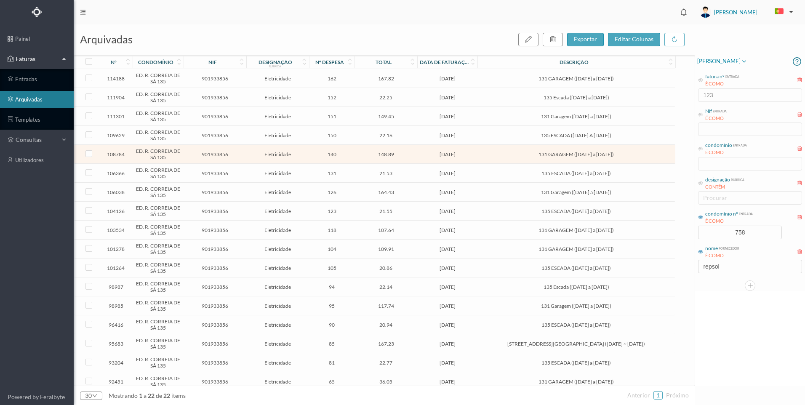
click at [578, 117] on span "131 Garagem ([DATE] a [DATE])" at bounding box center [576, 116] width 193 height 6
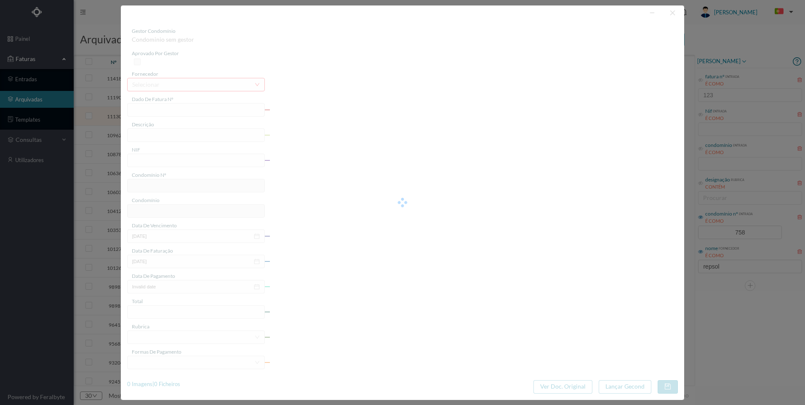
click at [578, 117] on div at bounding box center [402, 202] width 563 height 394
type input "FAC 0210762025/0049314387"
type input "131 Garagem ([DATE] a [DATE])"
type input "901933856"
type input "[DATE]"
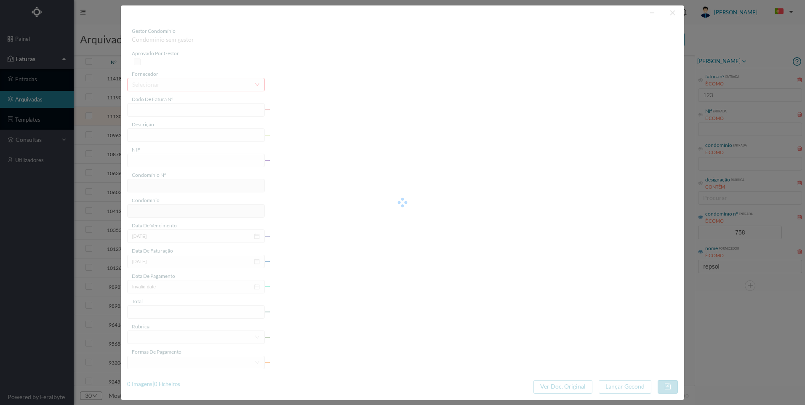
type input "[DATE]"
type input "149.45"
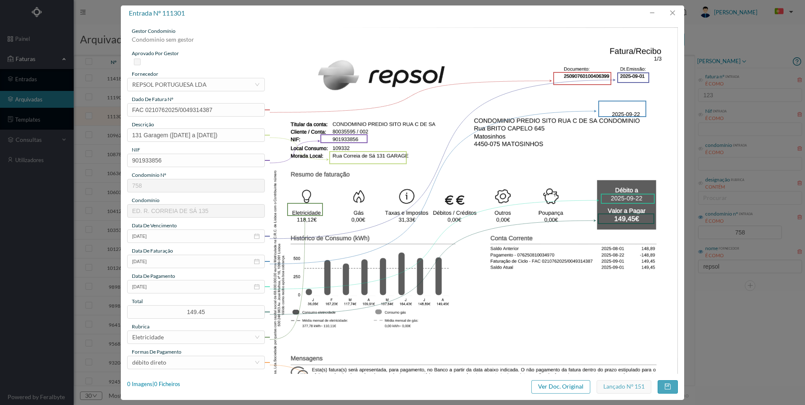
type input "758"
type input "ED. R. CORREIA DE SÁ 135"
click at [167, 387] on div "1 Imagens | 1 Ficheiros" at bounding box center [153, 384] width 53 height 8
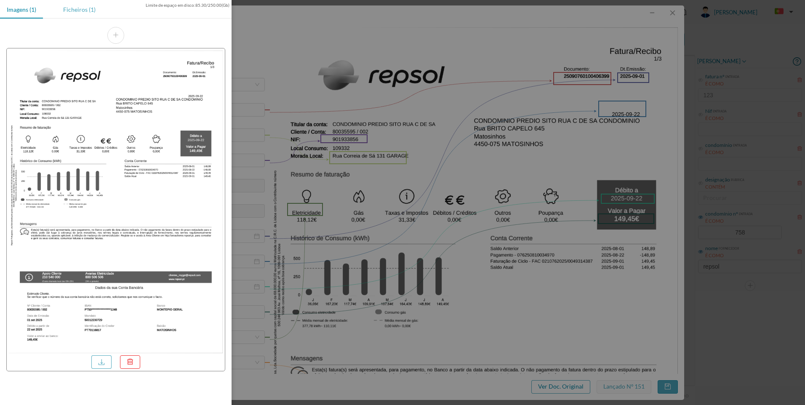
click at [72, 13] on div "Ficheiros (1)" at bounding box center [79, 9] width 46 height 19
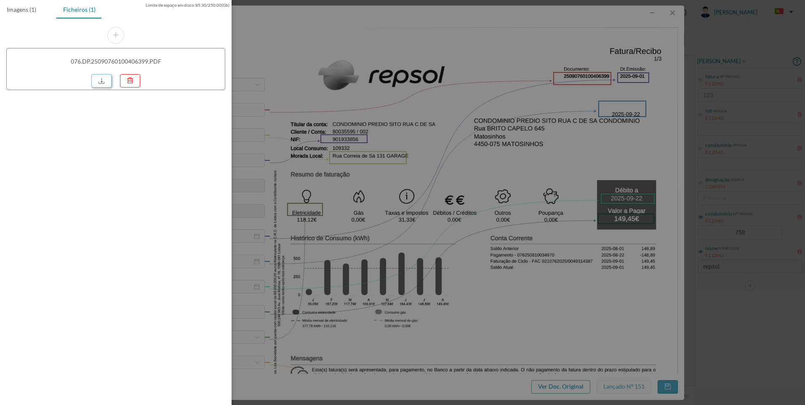
click at [108, 75] on link at bounding box center [101, 80] width 20 height 13
click at [576, 11] on div at bounding box center [402, 202] width 805 height 405
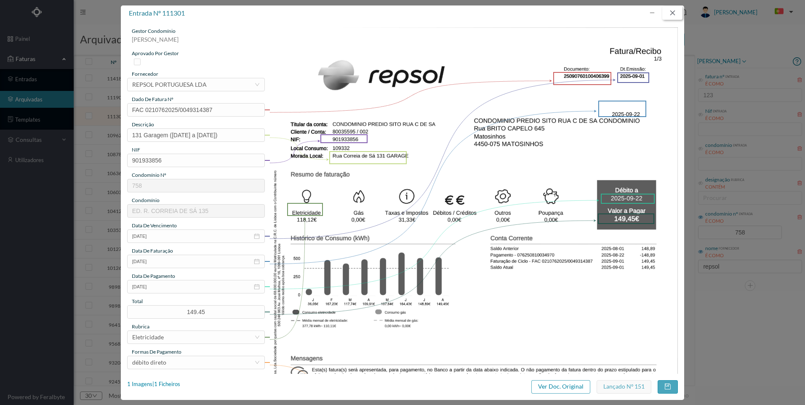
drag, startPoint x: 671, startPoint y: 14, endPoint x: 654, endPoint y: 44, distance: 34.1
click at [671, 14] on button "button" at bounding box center [672, 12] width 20 height 13
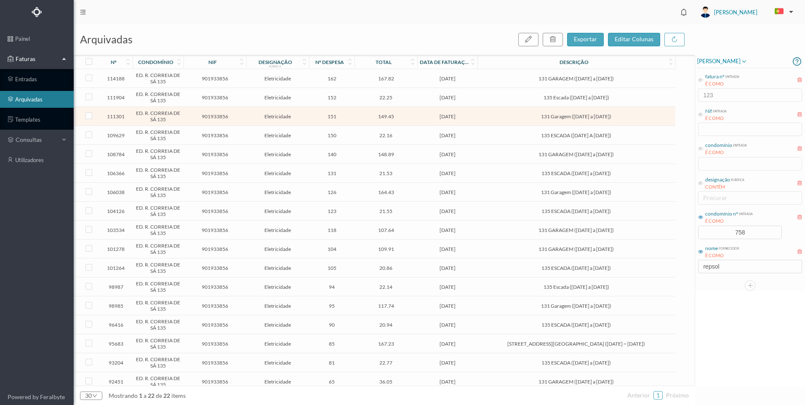
click at [557, 79] on span "131 GARAGEM ([DATE] a [DATE])" at bounding box center [576, 78] width 193 height 6
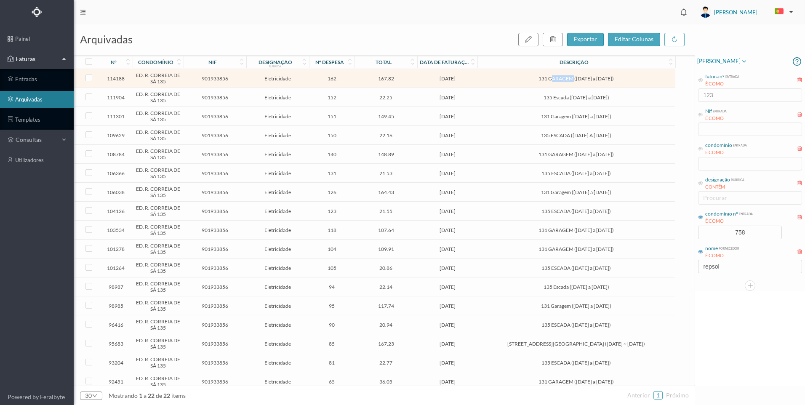
click at [557, 79] on span "131 GARAGEM ([DATE] a [DATE])" at bounding box center [576, 78] width 193 height 6
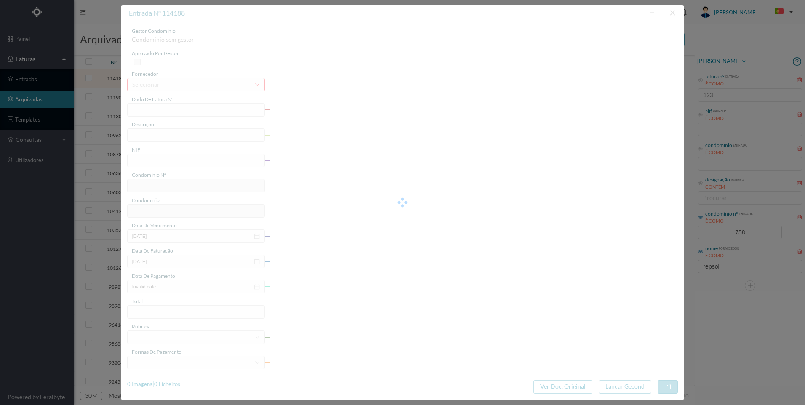
type input "FAC 0210762025/0049363491"
type input "131 GARAGEM ([DATE] a [DATE])"
type input "901933856"
type input "[DATE]"
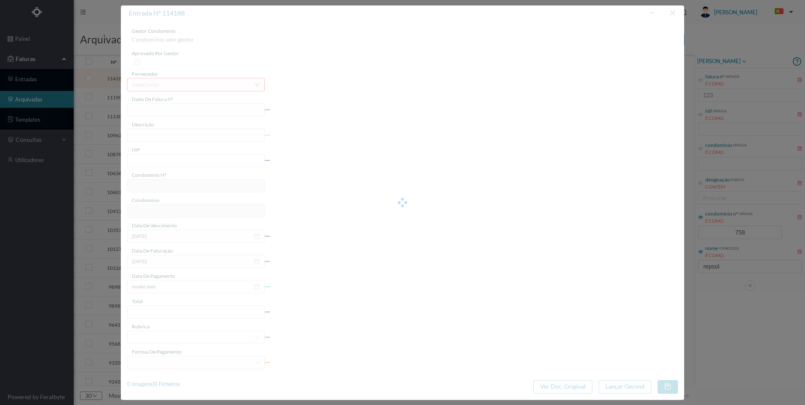
type input "[DATE]"
type input "167.82"
type input "758"
type input "ED. R. CORREIA DE SÁ 135"
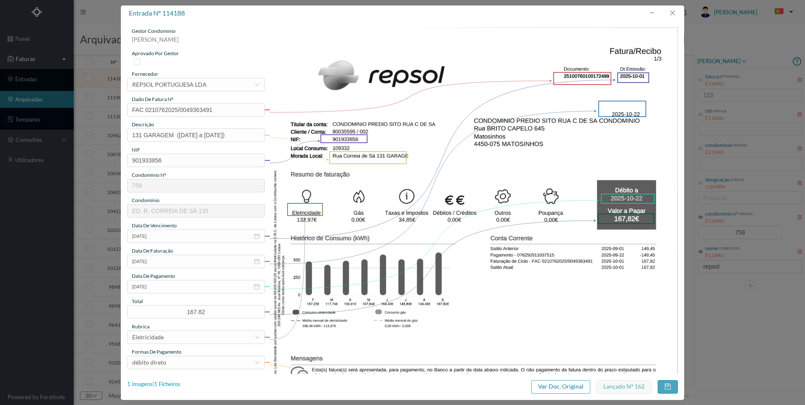
click at [168, 386] on div "1 Imagens | 1 Ficheiros" at bounding box center [153, 384] width 53 height 8
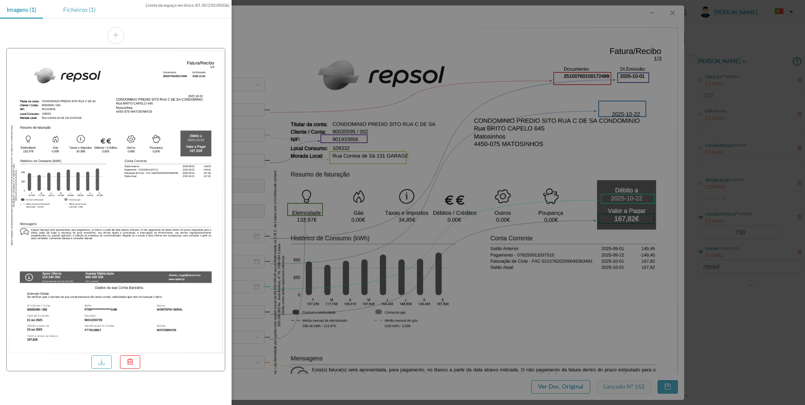
click at [84, 5] on div "Ficheiros (1)" at bounding box center [79, 9] width 46 height 19
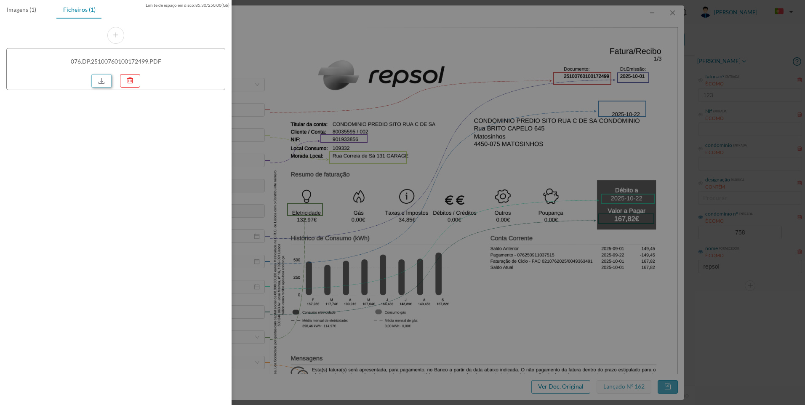
click at [109, 78] on link at bounding box center [101, 80] width 20 height 13
